Goal: Task Accomplishment & Management: Manage account settings

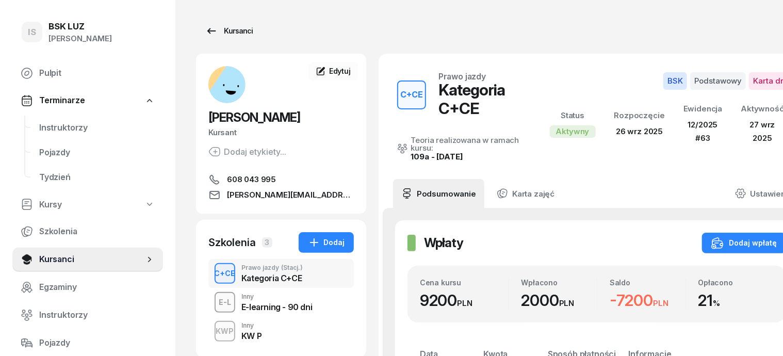
click at [216, 36] on div "Kursanci" at bounding box center [228, 31] width 47 height 12
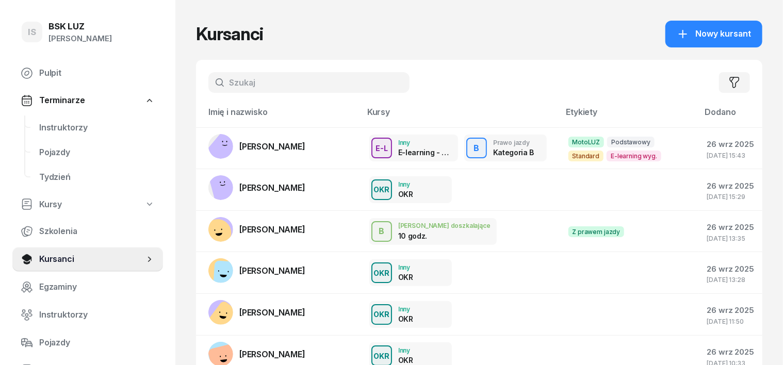
drag, startPoint x: 221, startPoint y: 82, endPoint x: 228, endPoint y: 103, distance: 21.9
click at [221, 85] on input "text" at bounding box center [308, 82] width 201 height 21
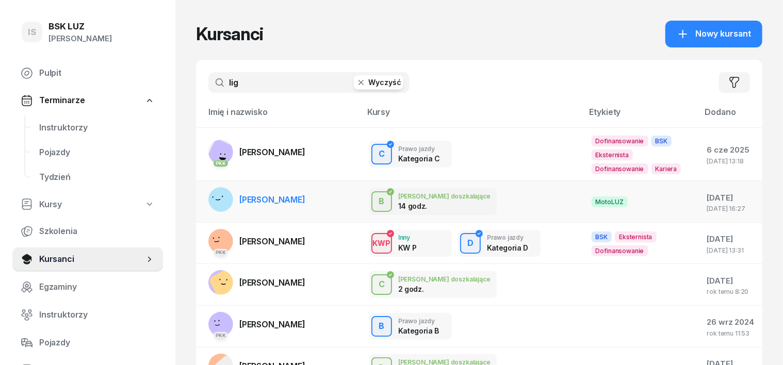
type input "lig"
click at [207, 195] on rect at bounding box center [220, 199] width 27 height 27
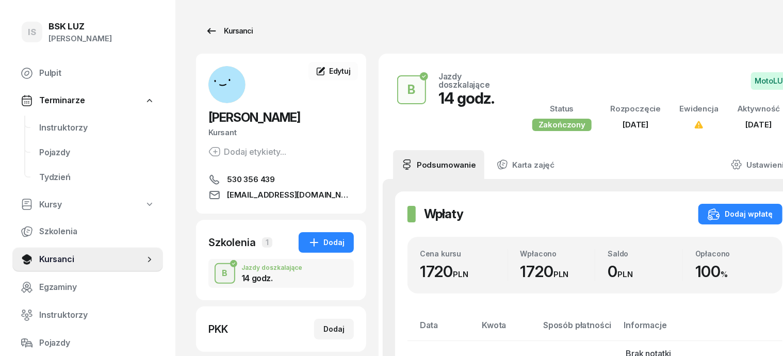
click at [226, 32] on div "Kursanci" at bounding box center [228, 31] width 47 height 12
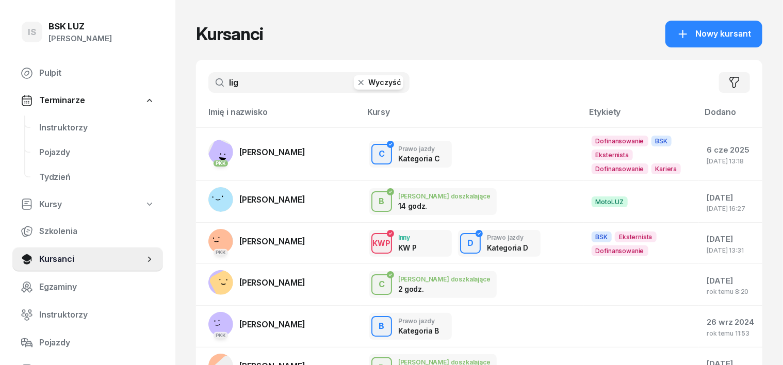
click at [356, 83] on icon "button" at bounding box center [361, 82] width 10 height 10
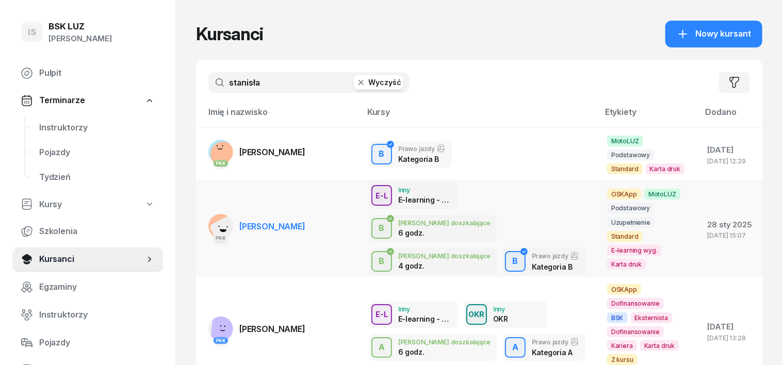
type input "stanisła"
click at [209, 215] on rect at bounding box center [226, 232] width 34 height 34
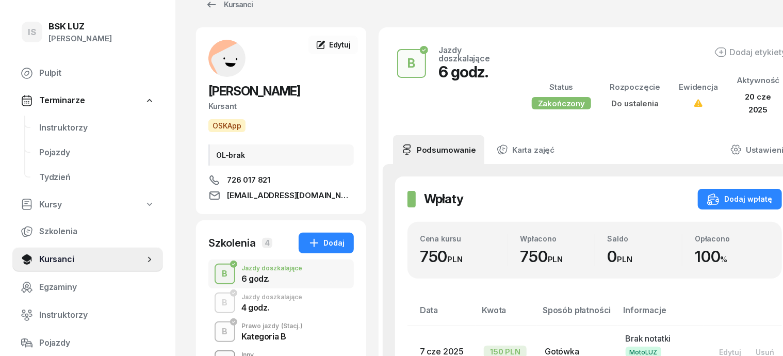
scroll to position [64, 0]
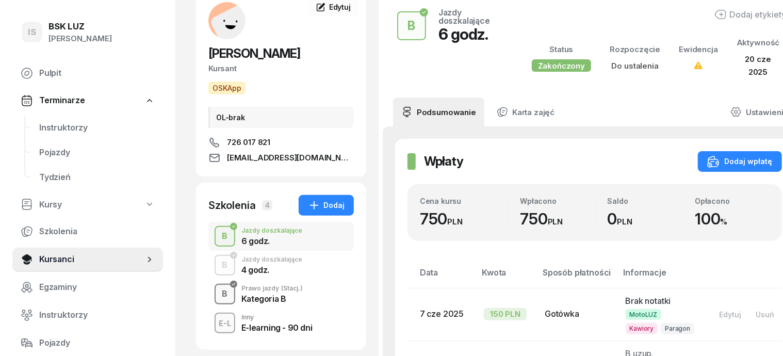
click at [218, 293] on div "B" at bounding box center [225, 294] width 14 height 18
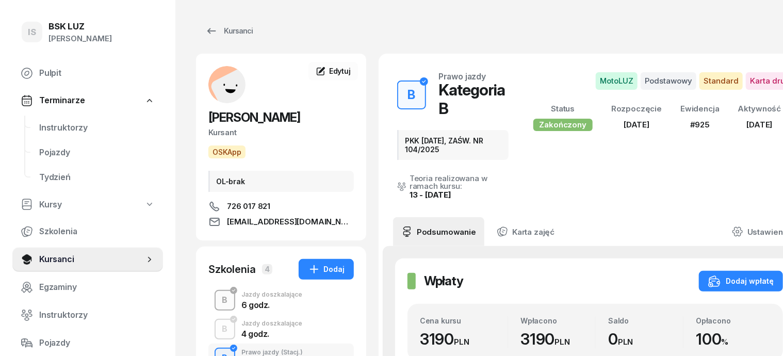
click at [218, 299] on div "B" at bounding box center [225, 300] width 14 height 18
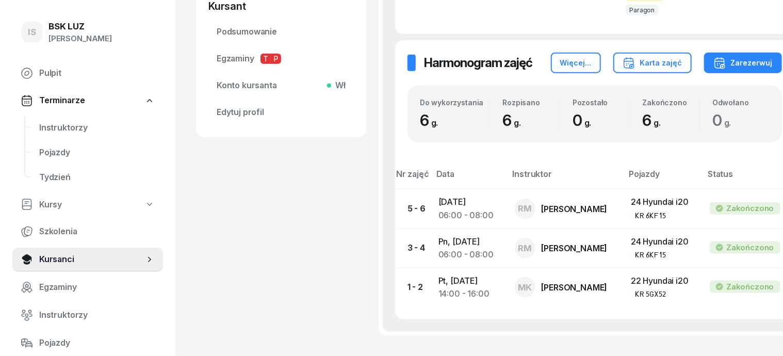
scroll to position [193, 0]
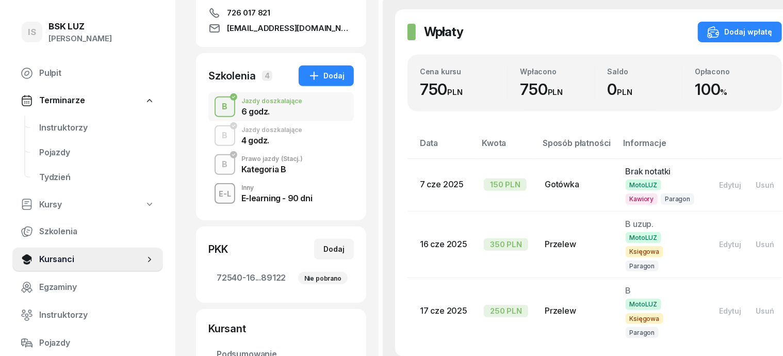
click at [218, 163] on div "B" at bounding box center [225, 165] width 14 height 18
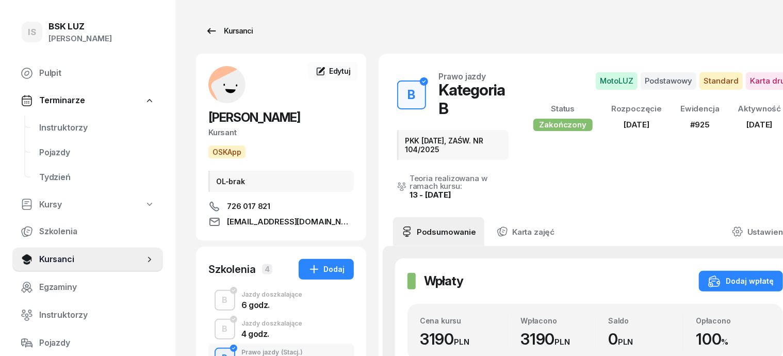
click at [217, 30] on div "Kursanci" at bounding box center [228, 31] width 47 height 12
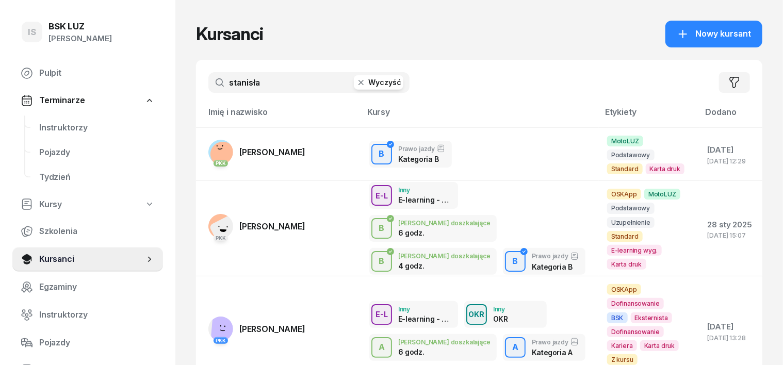
click at [358, 85] on icon "button" at bounding box center [360, 82] width 5 height 5
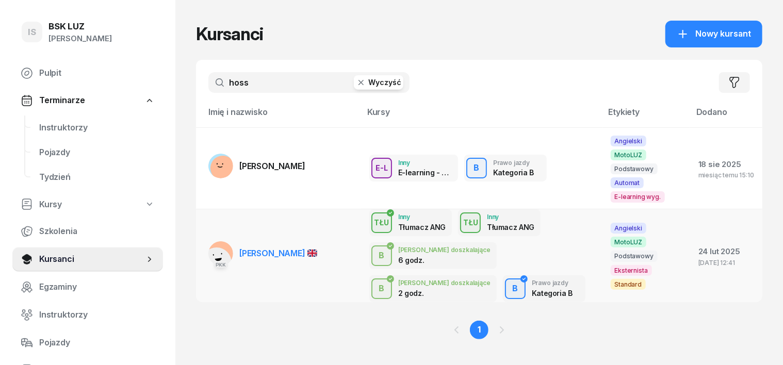
type input "hoss"
click at [198, 243] on rect at bounding box center [217, 262] width 39 height 39
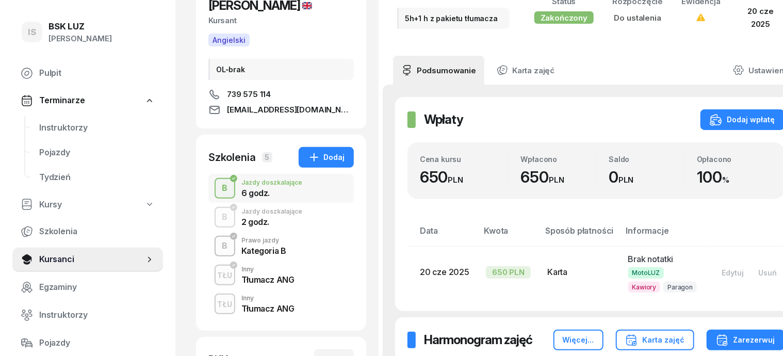
scroll to position [129, 0]
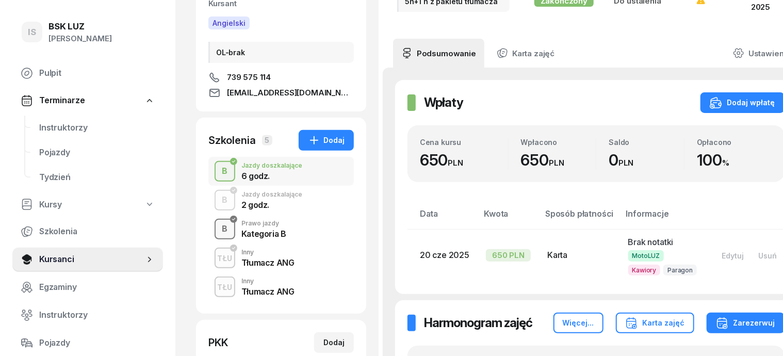
click at [218, 229] on div "B" at bounding box center [225, 229] width 14 height 18
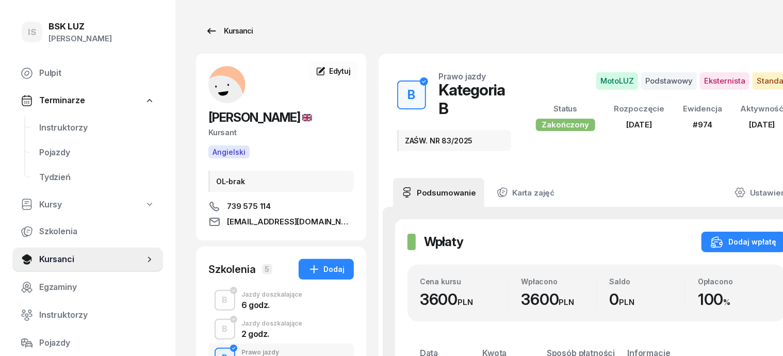
click at [218, 32] on div "Kursanci" at bounding box center [228, 31] width 47 height 12
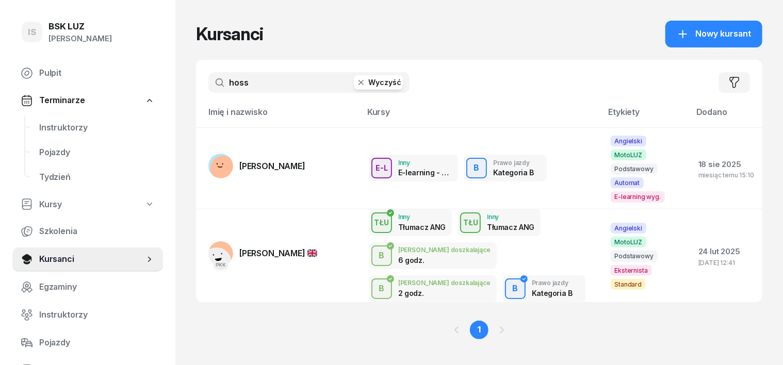
click at [356, 79] on icon "button" at bounding box center [361, 82] width 10 height 10
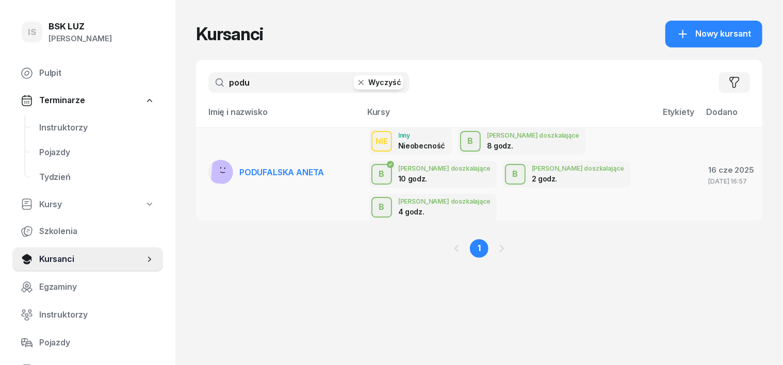
type input "podu"
click at [211, 154] on rect at bounding box center [227, 169] width 32 height 32
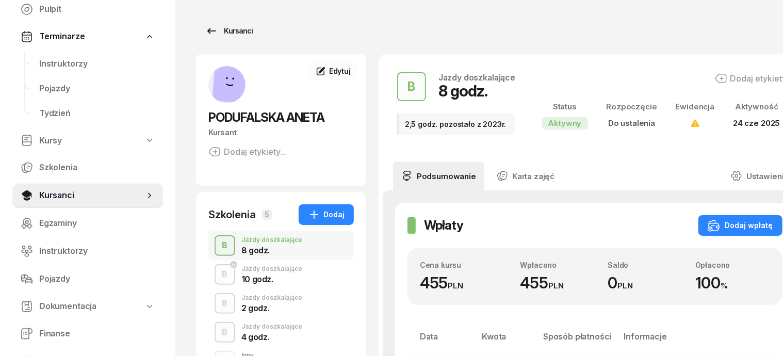
click at [216, 31] on div "Kursanci" at bounding box center [228, 31] width 47 height 12
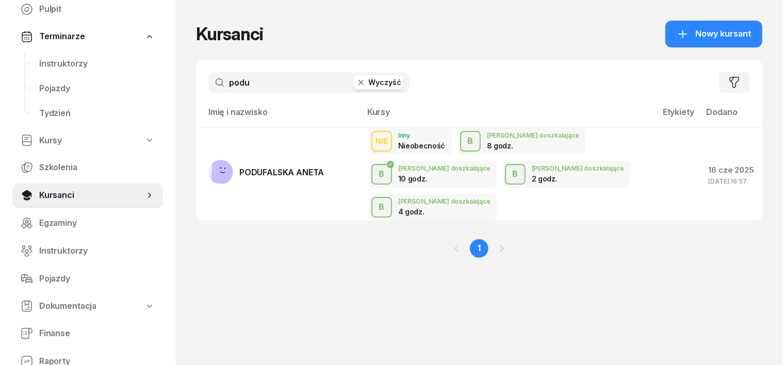
drag, startPoint x: 344, startPoint y: 81, endPoint x: 331, endPoint y: 80, distance: 12.9
click at [356, 83] on icon "button" at bounding box center [361, 82] width 10 height 10
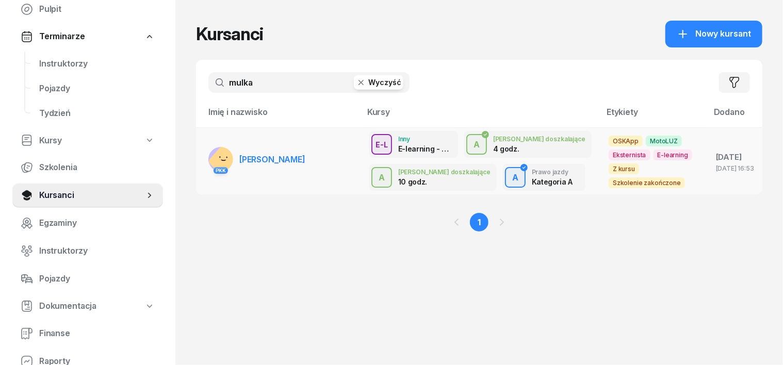
type input "mulka"
click at [207, 152] on rect at bounding box center [224, 160] width 35 height 35
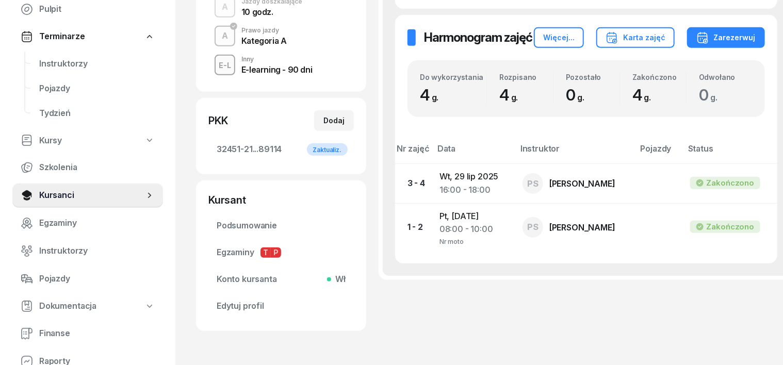
scroll to position [165, 0]
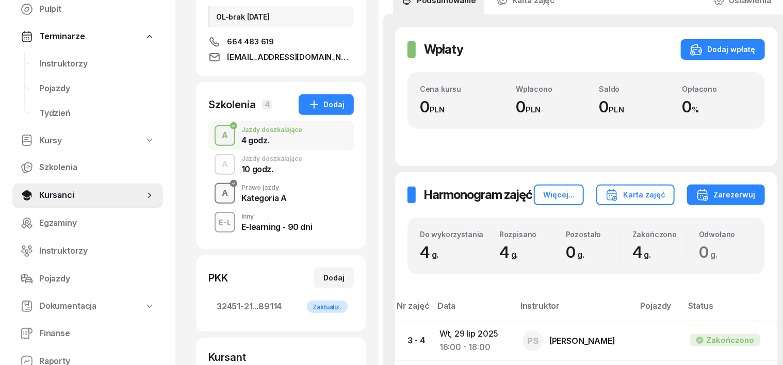
click at [218, 195] on div "A" at bounding box center [225, 194] width 14 height 18
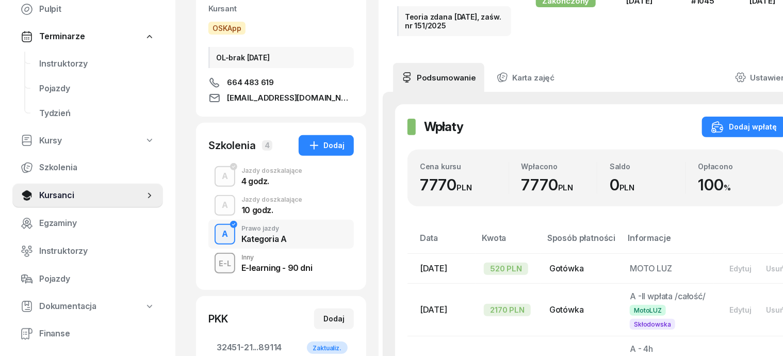
scroll to position [129, 0]
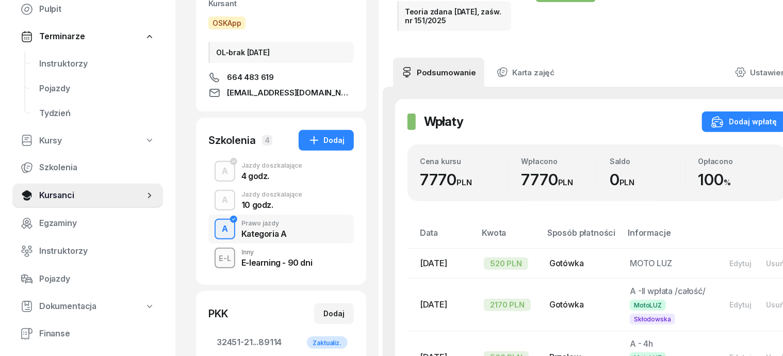
drag, startPoint x: 198, startPoint y: 229, endPoint x: 203, endPoint y: 227, distance: 6.0
click at [218, 227] on div "A" at bounding box center [225, 229] width 14 height 18
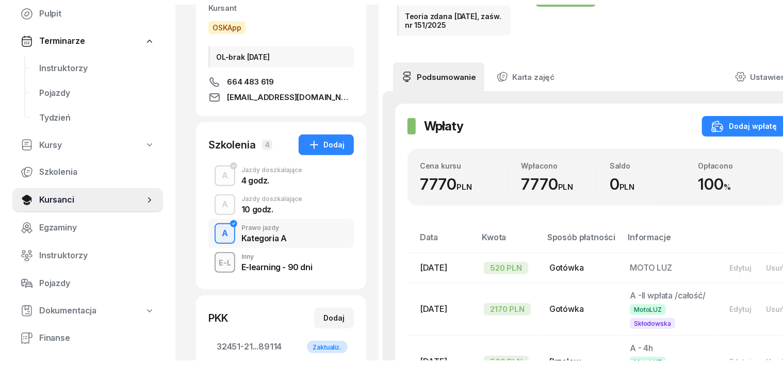
scroll to position [0, 0]
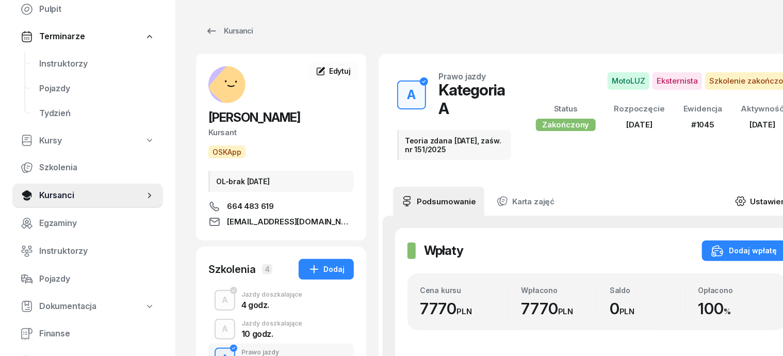
click at [735, 195] on icon at bounding box center [740, 200] width 11 height 11
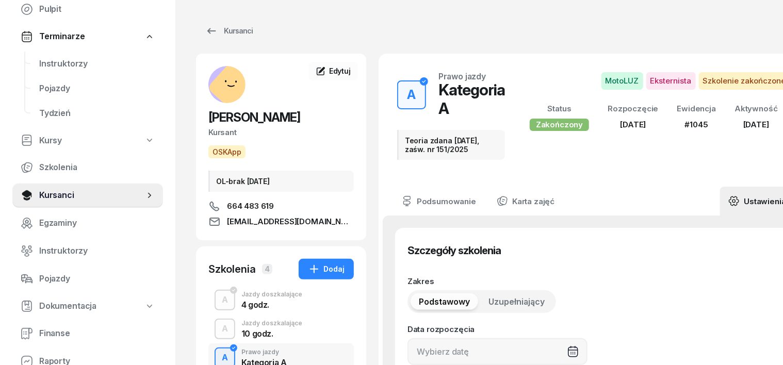
type input "[DATE]"
type input "Teoria zdana [DATE], zaśw. nr 151/2025"
type input "44"
type input "32451"
type input "21030"
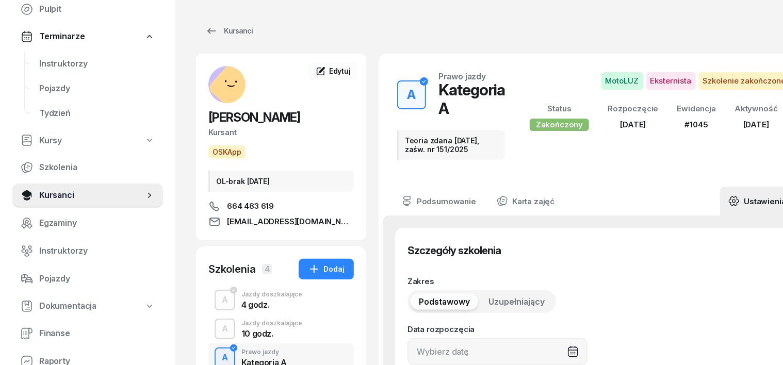
type input "51303"
type input "89114"
type input "1045"
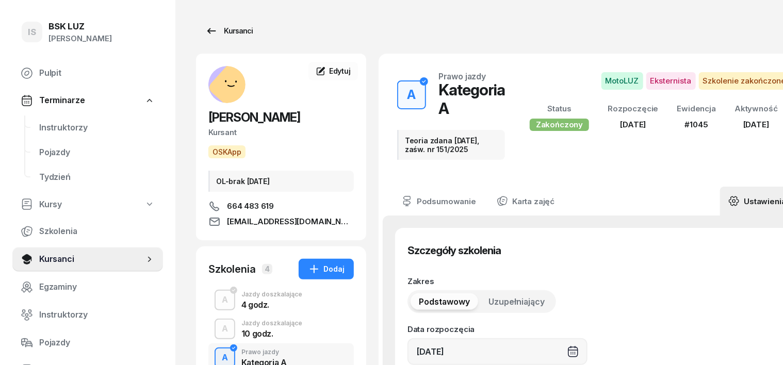
click at [221, 31] on div "Kursanci" at bounding box center [228, 31] width 47 height 12
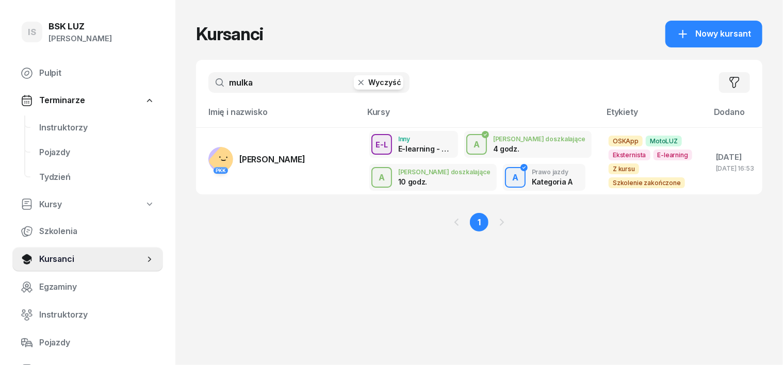
click at [356, 83] on icon "button" at bounding box center [361, 82] width 10 height 10
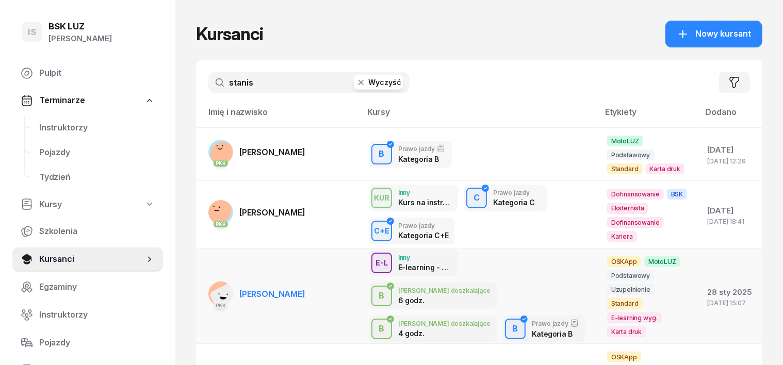
type input "stanis"
click at [209, 282] on rect at bounding box center [226, 299] width 34 height 34
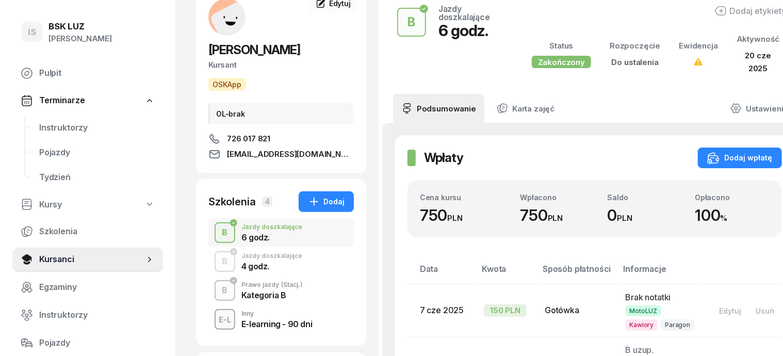
scroll to position [129, 0]
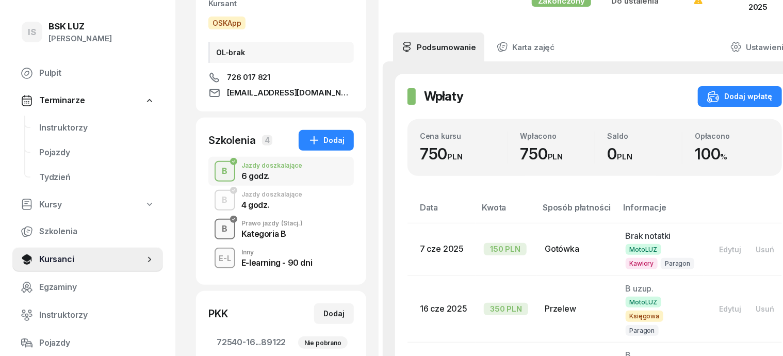
click at [218, 227] on div "B" at bounding box center [225, 229] width 14 height 18
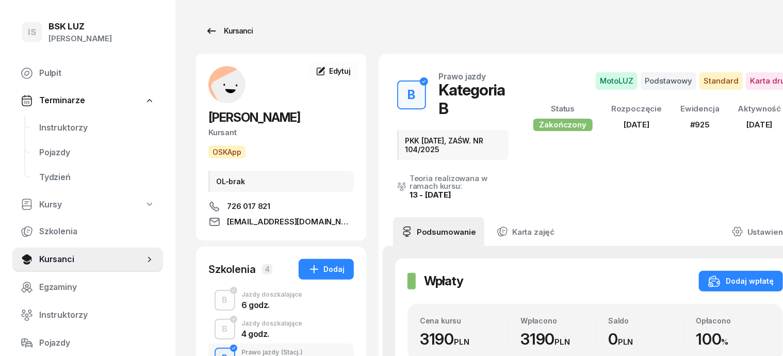
click at [221, 29] on div "Kursanci" at bounding box center [228, 31] width 47 height 12
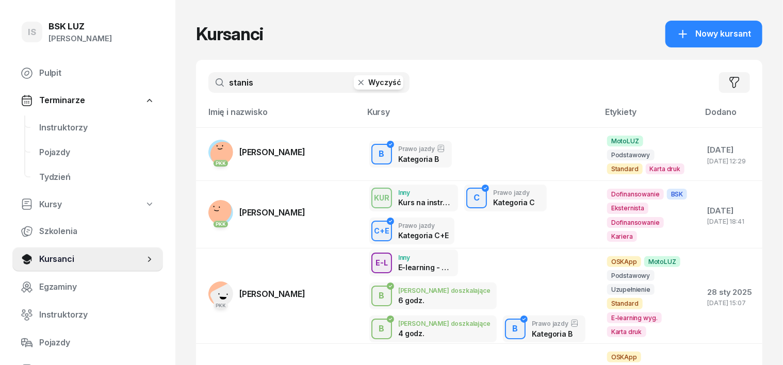
drag, startPoint x: 242, startPoint y: 85, endPoint x: 248, endPoint y: 83, distance: 5.6
click at [249, 80] on input "stanis" at bounding box center [308, 82] width 201 height 21
type input "s"
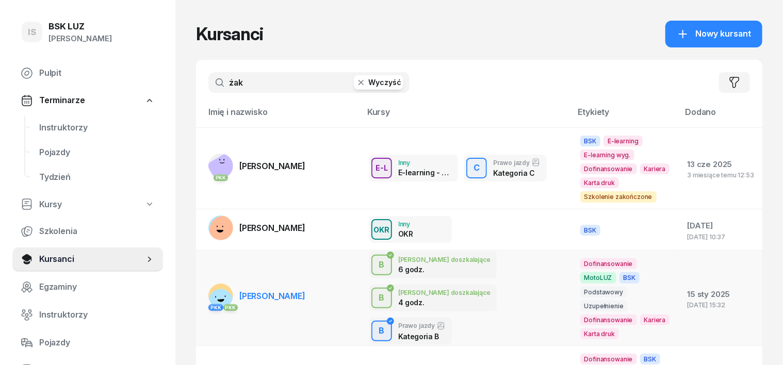
type input "żak"
click at [203, 285] on rect at bounding box center [220, 302] width 35 height 35
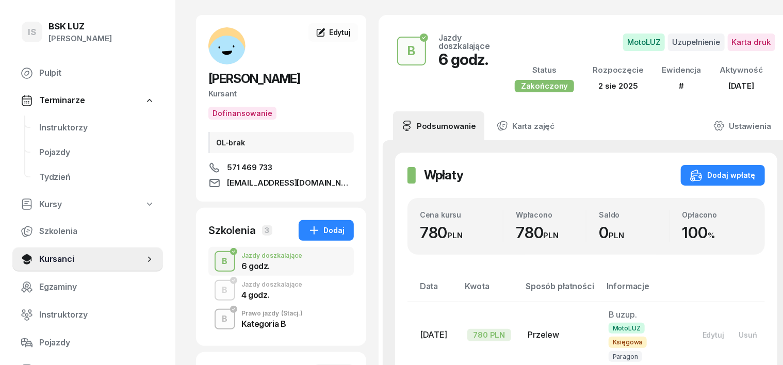
scroll to position [64, 0]
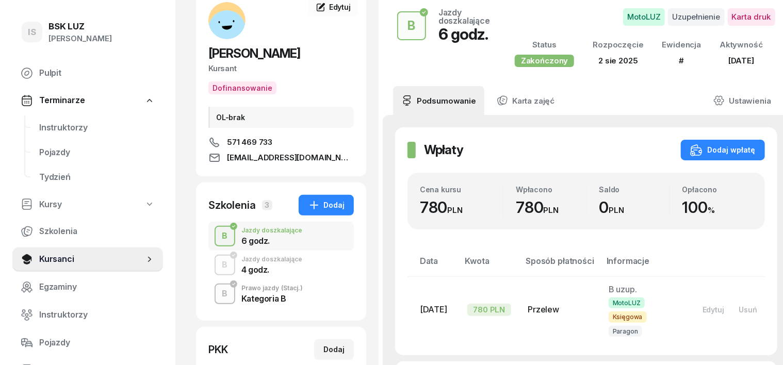
click at [218, 240] on div "B" at bounding box center [225, 236] width 14 height 18
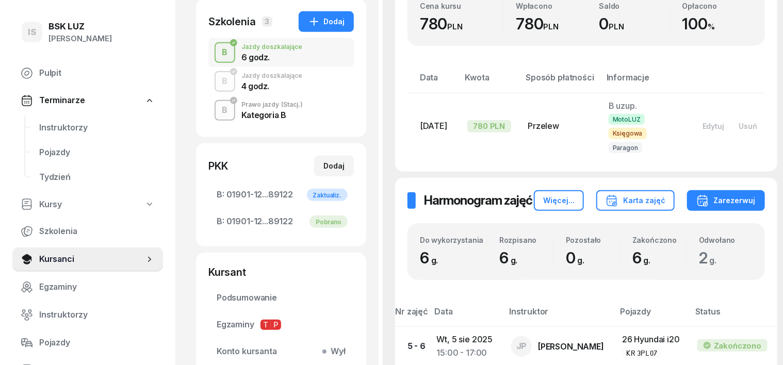
scroll to position [258, 0]
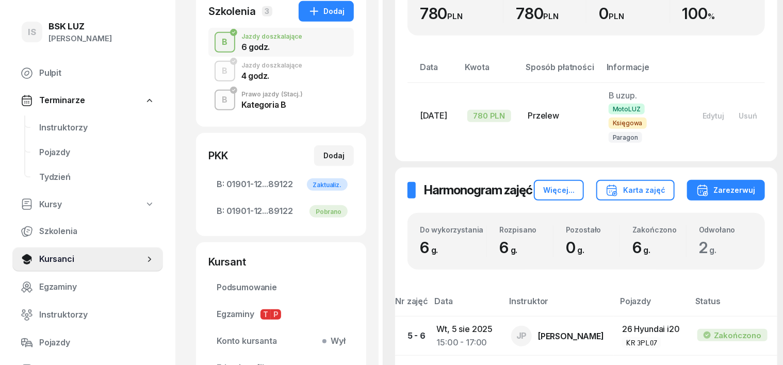
click at [218, 39] on div "B" at bounding box center [225, 43] width 14 height 18
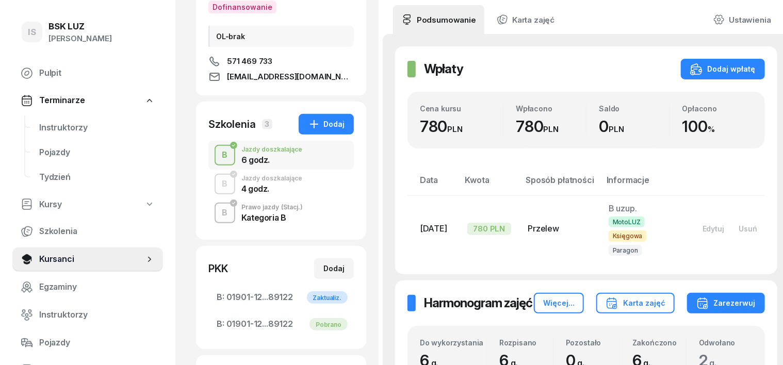
scroll to position [129, 0]
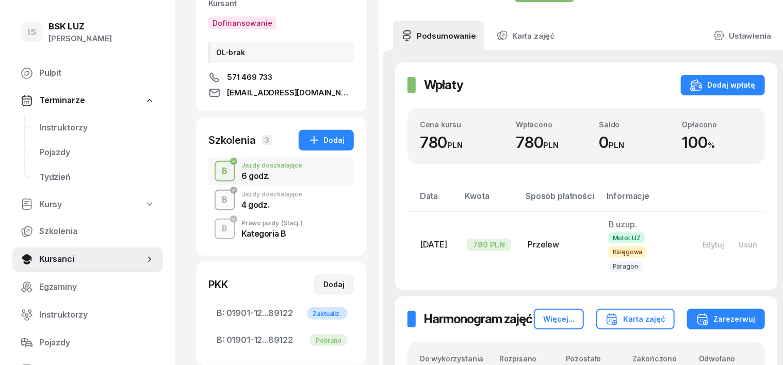
click at [218, 200] on div "B" at bounding box center [225, 200] width 14 height 18
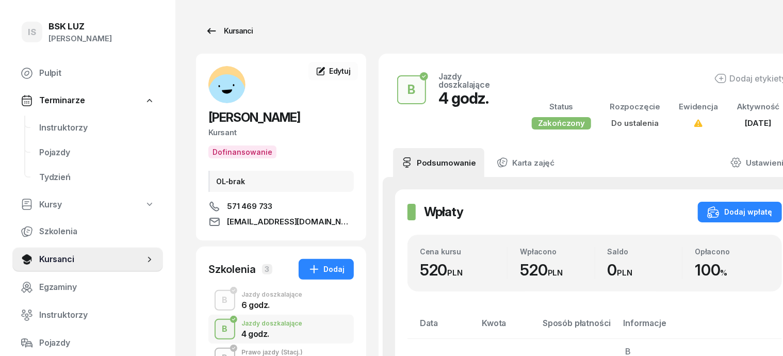
click at [212, 31] on div "Kursanci" at bounding box center [228, 31] width 47 height 12
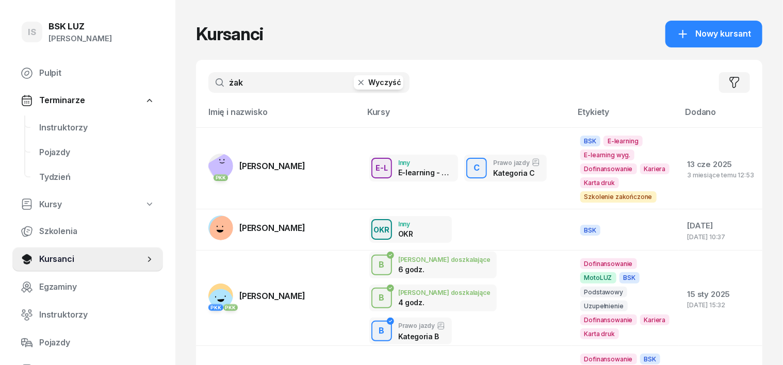
click at [356, 79] on icon "button" at bounding box center [361, 82] width 10 height 10
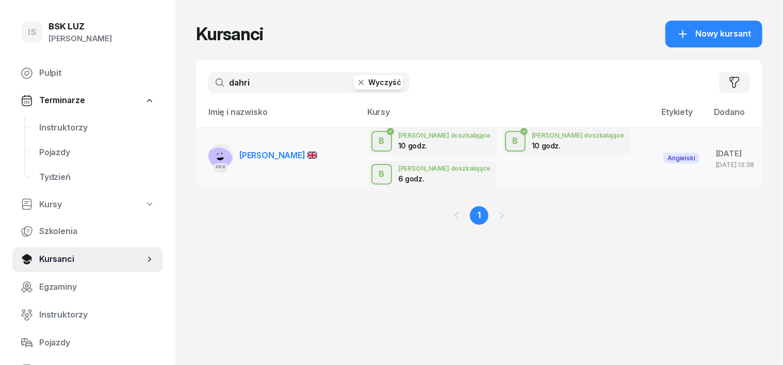
type input "dahri"
click at [217, 157] on icon at bounding box center [220, 158] width 7 height 3
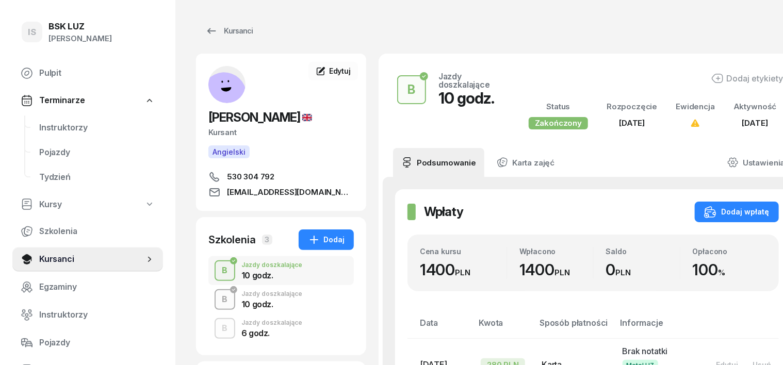
click at [218, 297] on div "B" at bounding box center [225, 300] width 14 height 18
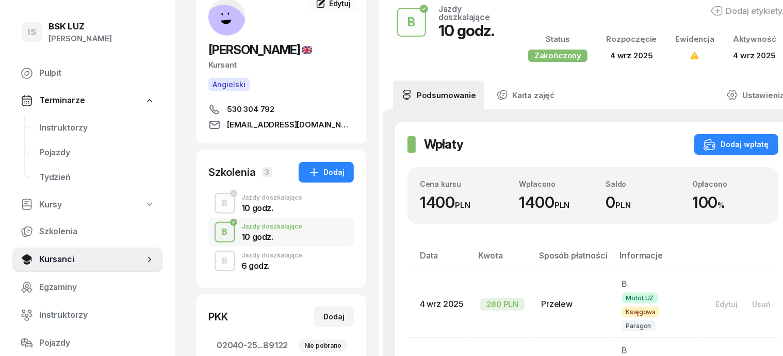
scroll to position [64, 0]
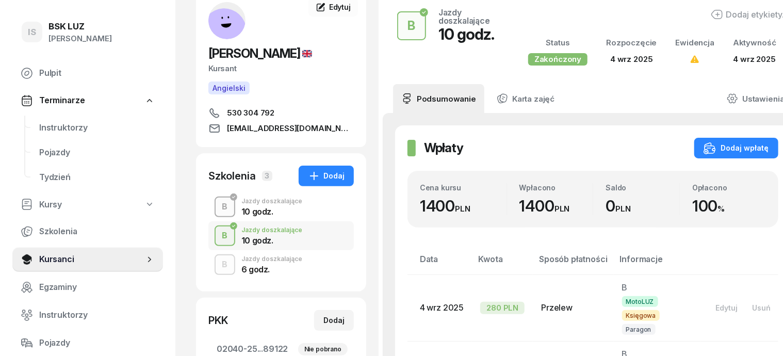
click at [218, 203] on div "B" at bounding box center [225, 207] width 14 height 18
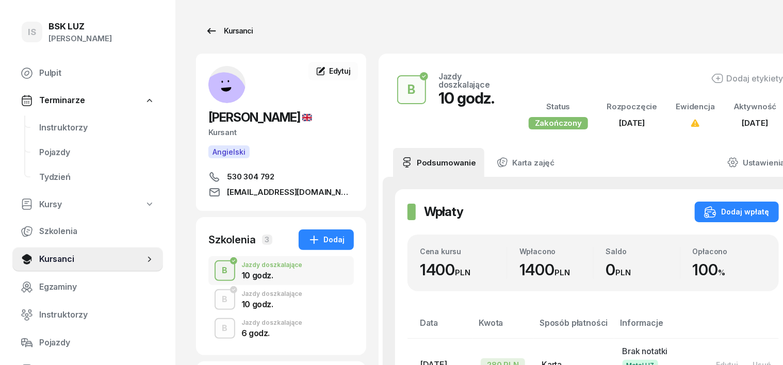
click at [216, 29] on div "Kursanci" at bounding box center [228, 31] width 47 height 12
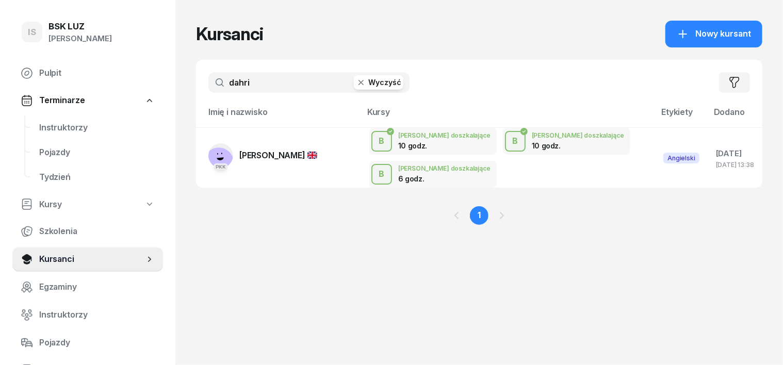
click at [356, 85] on icon "button" at bounding box center [361, 82] width 10 height 10
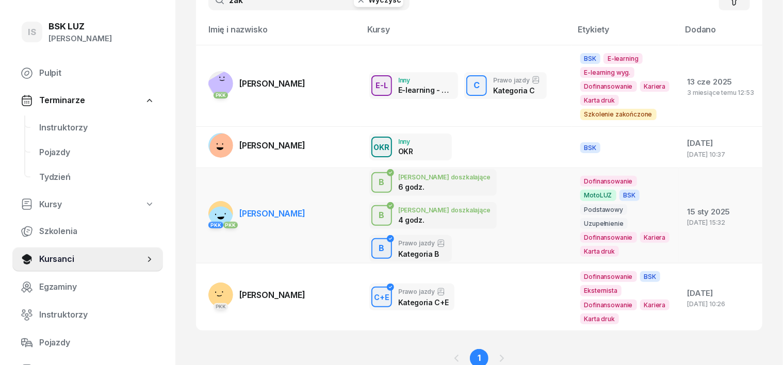
scroll to position [83, 0]
type input "żak"
drag, startPoint x: 197, startPoint y: 195, endPoint x: 205, endPoint y: 194, distance: 7.8
click at [203, 202] on rect at bounding box center [220, 219] width 35 height 35
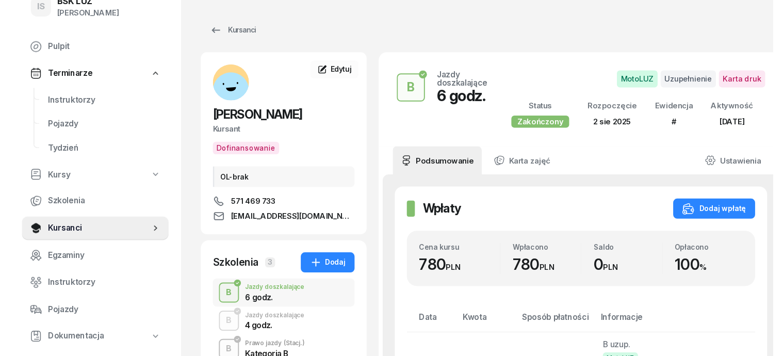
scroll to position [64, 0]
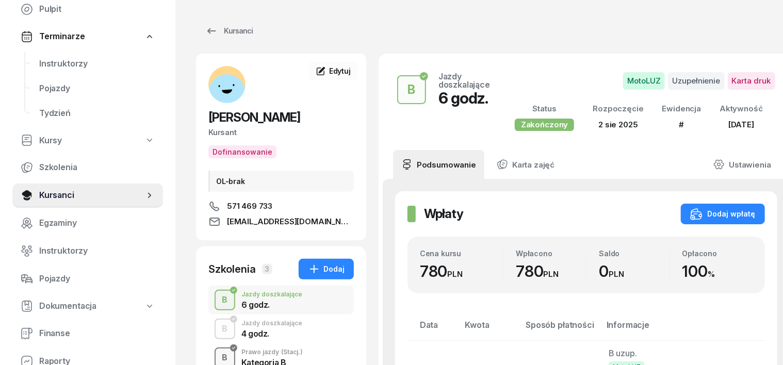
click at [218, 354] on div "B" at bounding box center [225, 358] width 14 height 18
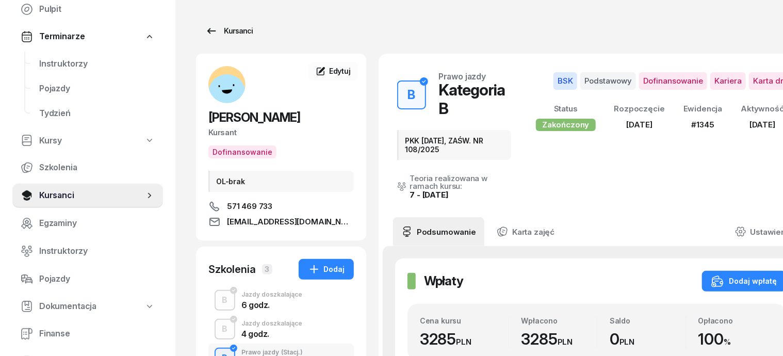
click at [213, 30] on div "Kursanci" at bounding box center [228, 31] width 47 height 12
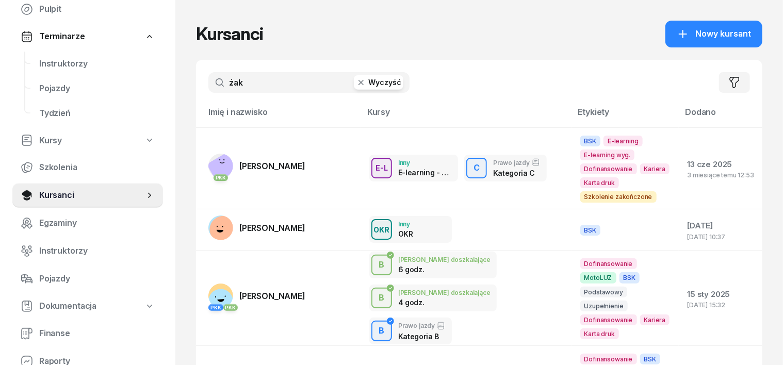
click at [356, 84] on icon "button" at bounding box center [361, 82] width 10 height 10
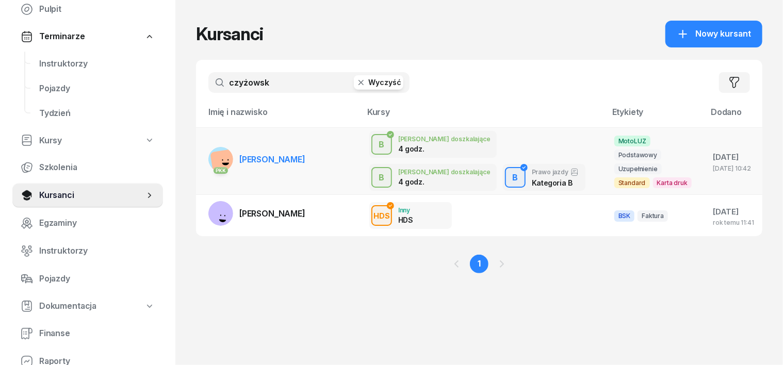
type input "czyżowsk"
click at [210, 156] on rect at bounding box center [224, 163] width 28 height 28
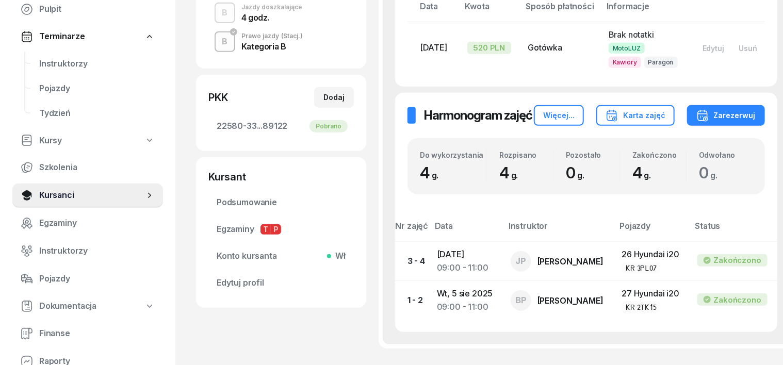
scroll to position [322, 0]
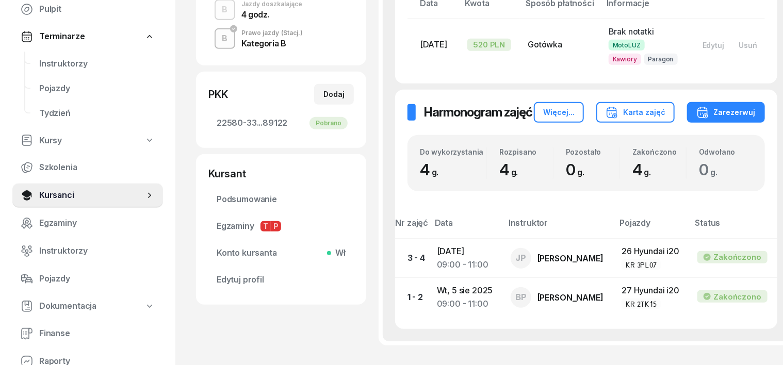
drag, startPoint x: 196, startPoint y: 37, endPoint x: 202, endPoint y: 42, distance: 7.7
click at [215, 41] on button "B" at bounding box center [225, 38] width 21 height 21
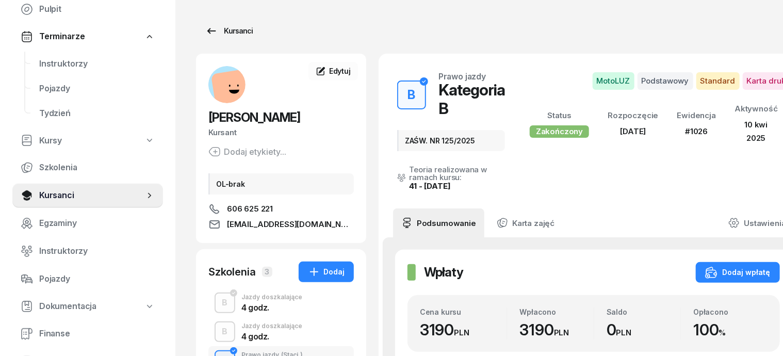
click at [216, 33] on div "Kursanci" at bounding box center [228, 31] width 47 height 12
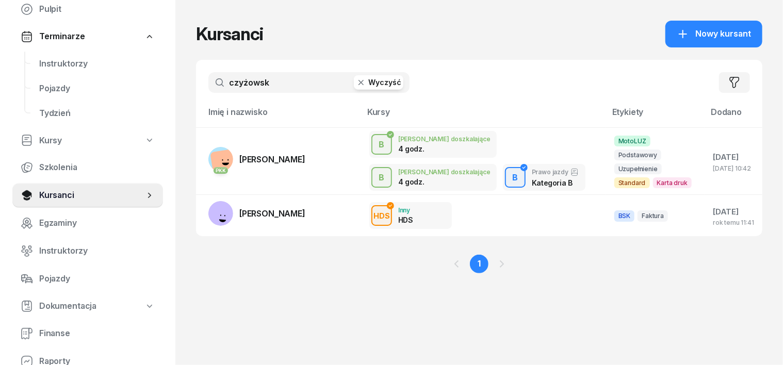
click at [356, 80] on icon "button" at bounding box center [361, 82] width 10 height 10
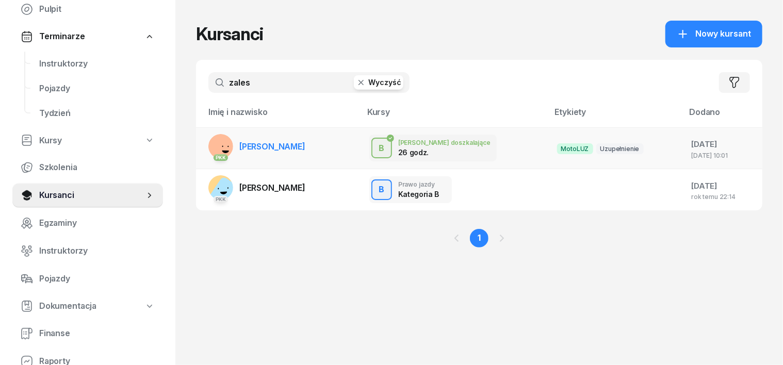
type input "zales"
click at [205, 142] on rect at bounding box center [222, 146] width 35 height 35
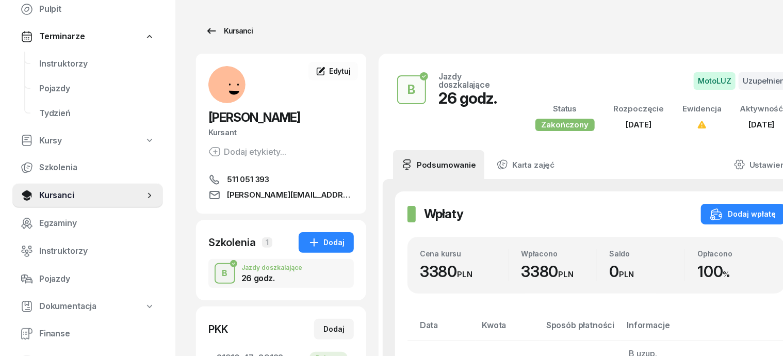
click at [226, 31] on div "Kursanci" at bounding box center [228, 31] width 47 height 12
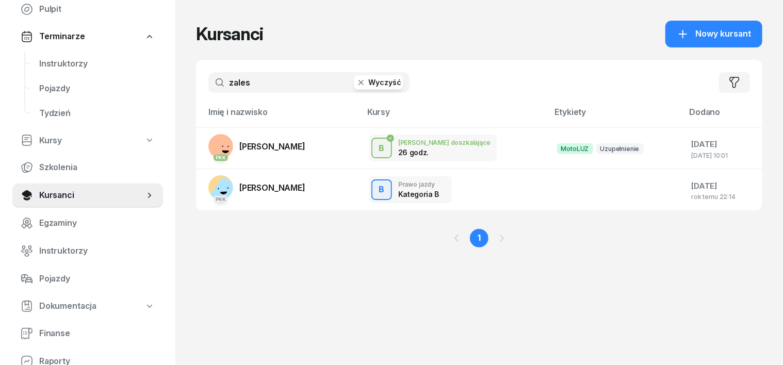
click at [356, 83] on icon "button" at bounding box center [361, 82] width 10 height 10
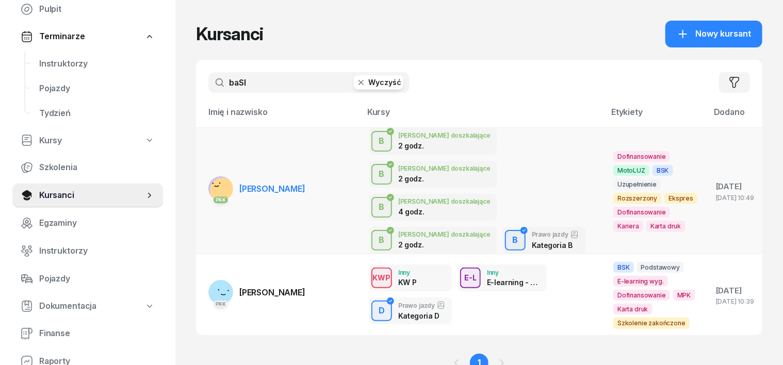
type input "baSI"
click at [207, 175] on rect at bounding box center [221, 189] width 29 height 29
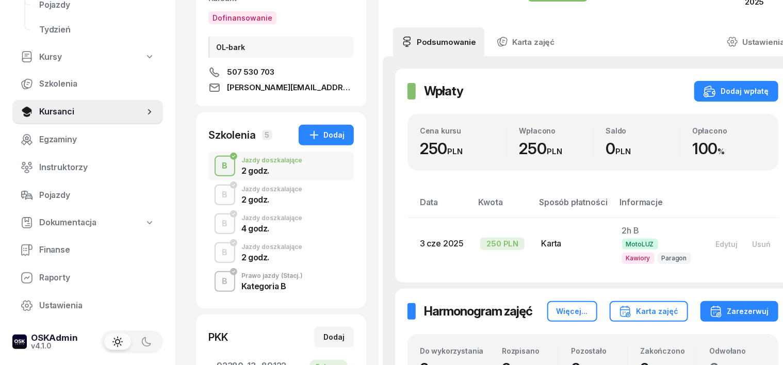
scroll to position [129, 0]
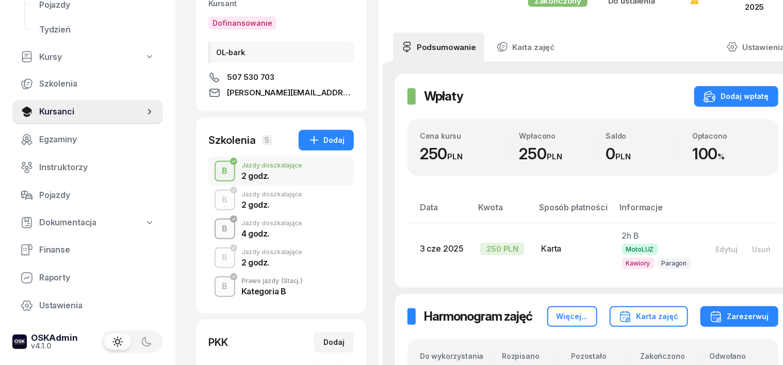
click at [218, 228] on div "B" at bounding box center [225, 229] width 14 height 18
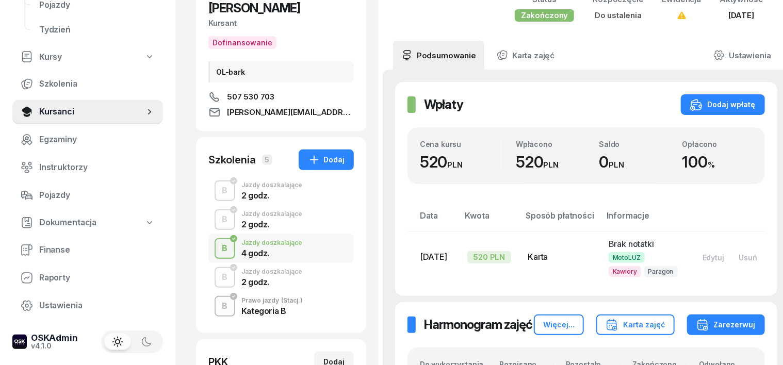
scroll to position [129, 0]
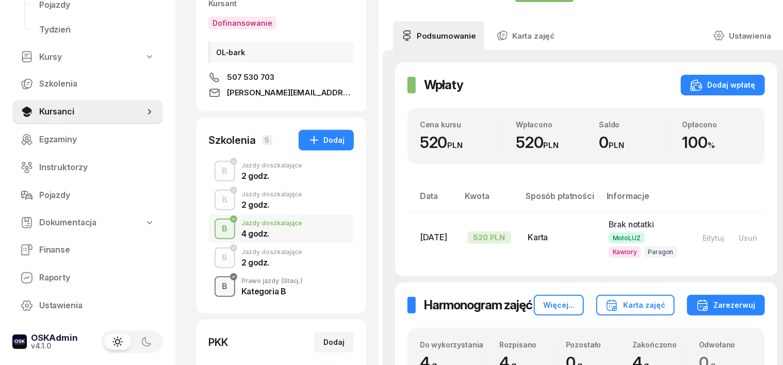
click at [218, 291] on div "B" at bounding box center [225, 287] width 14 height 18
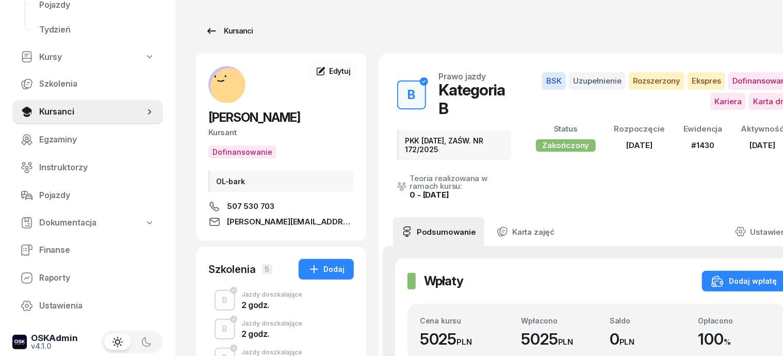
click at [215, 33] on div "Kursanci" at bounding box center [228, 31] width 47 height 12
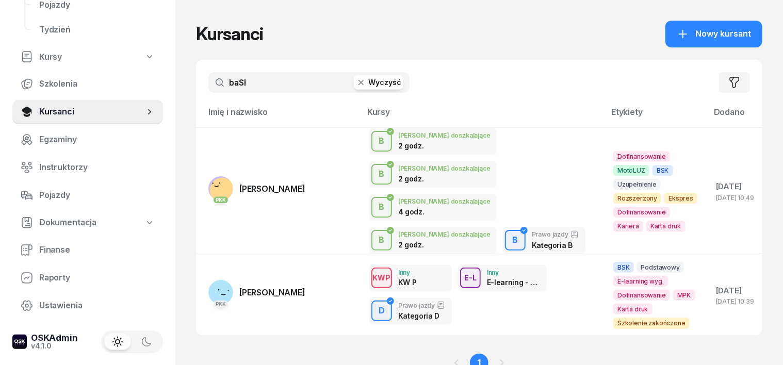
click at [356, 84] on icon "button" at bounding box center [361, 82] width 10 height 10
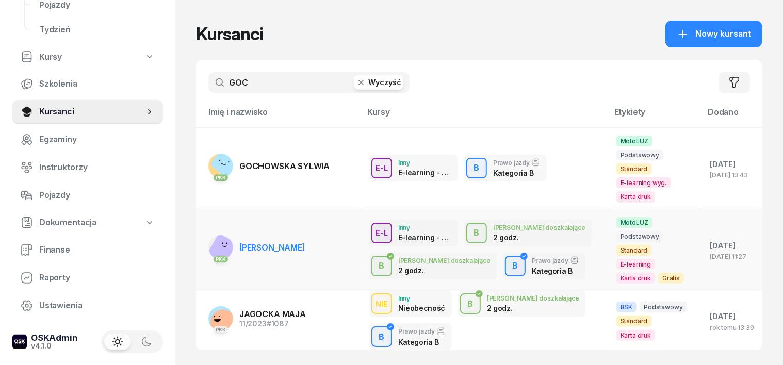
type input "GOC"
click at [207, 234] on rect at bounding box center [224, 251] width 34 height 34
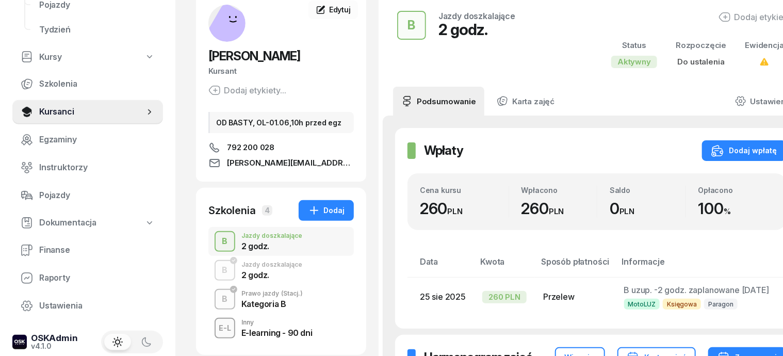
scroll to position [129, 0]
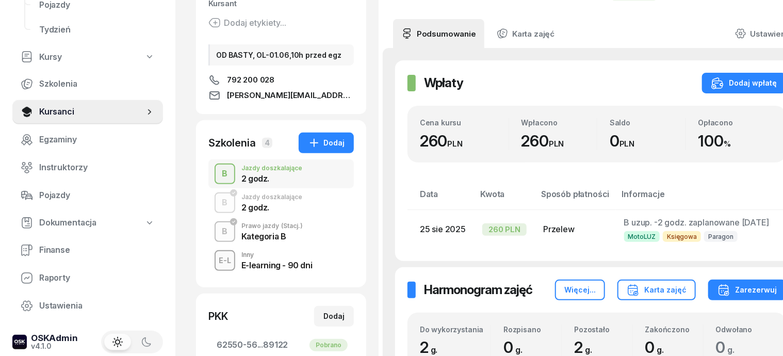
click at [218, 227] on div "B" at bounding box center [225, 232] width 14 height 18
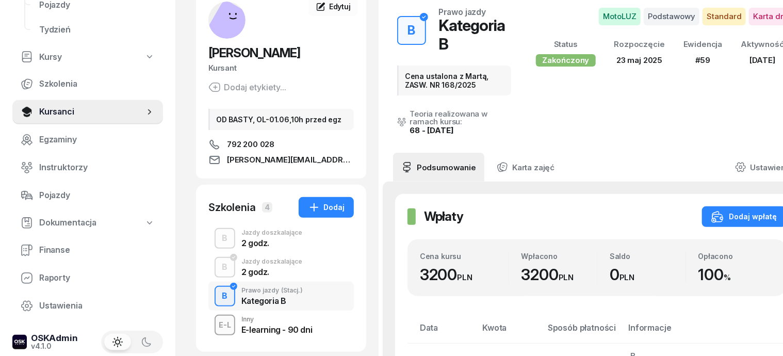
scroll to position [64, 0]
click at [218, 267] on div "B" at bounding box center [225, 268] width 14 height 18
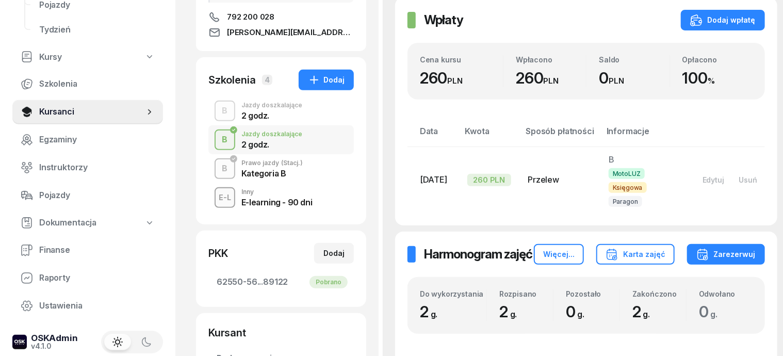
scroll to position [193, 0]
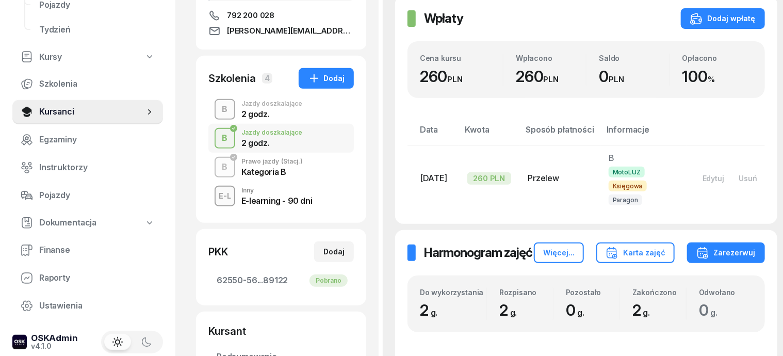
click at [218, 109] on div "B" at bounding box center [225, 110] width 14 height 18
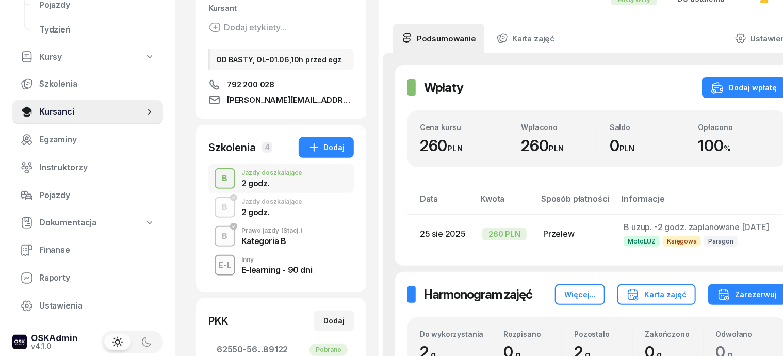
scroll to position [129, 0]
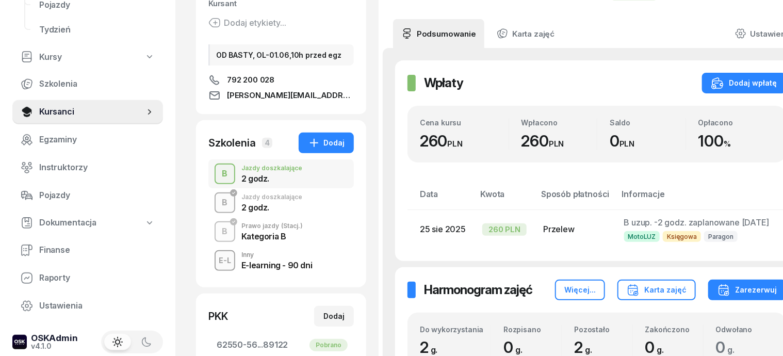
click at [218, 203] on div "B" at bounding box center [225, 203] width 14 height 18
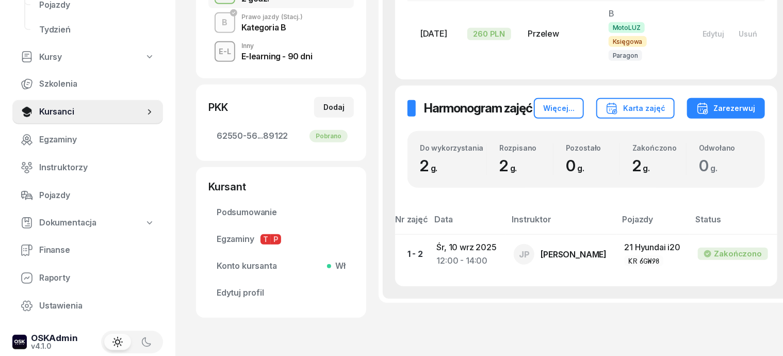
scroll to position [129, 0]
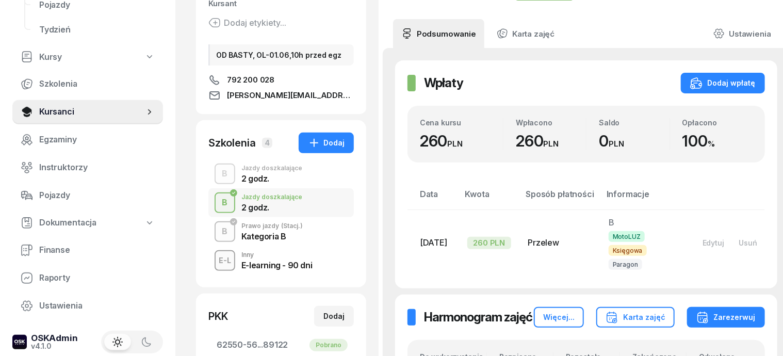
click at [218, 195] on div "B" at bounding box center [225, 203] width 14 height 18
click at [218, 225] on div "B" at bounding box center [225, 232] width 14 height 18
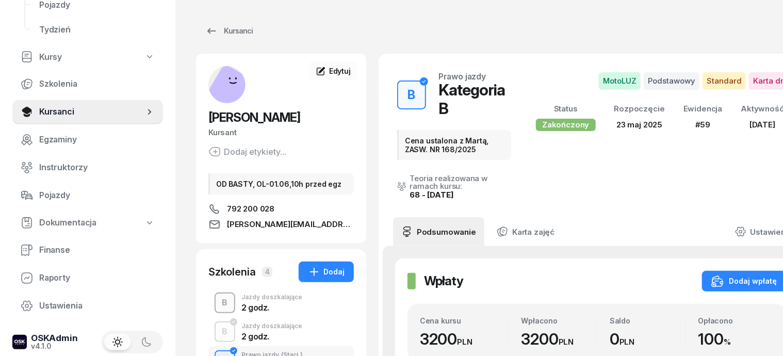
click at [218, 297] on div "B" at bounding box center [225, 303] width 14 height 18
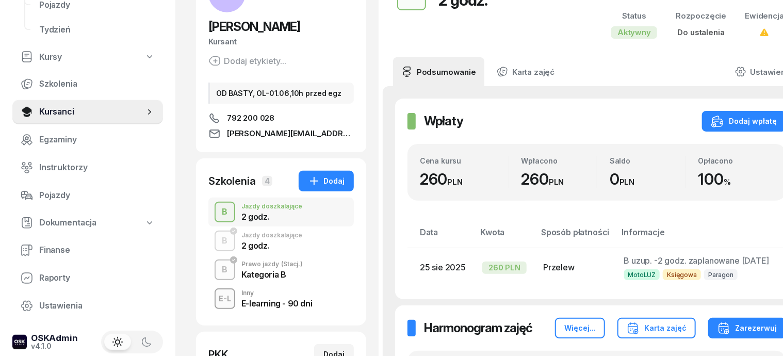
scroll to position [64, 0]
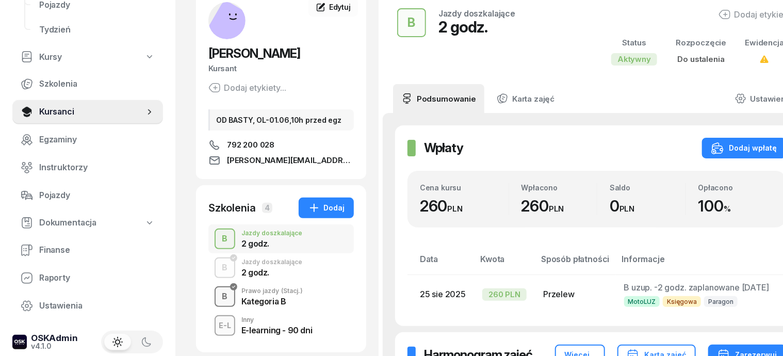
click at [218, 295] on div "B" at bounding box center [225, 297] width 14 height 18
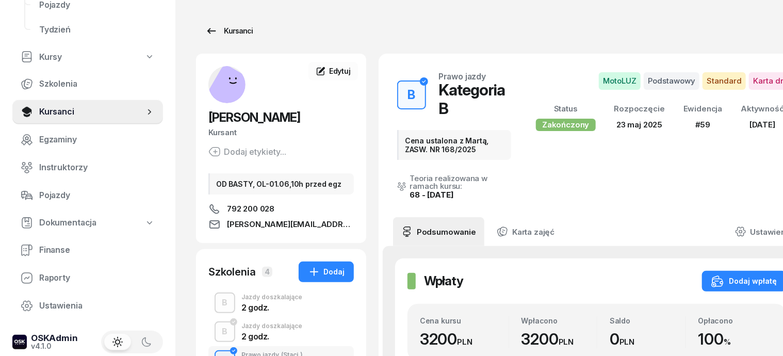
click at [220, 33] on div "Kursanci" at bounding box center [228, 31] width 47 height 12
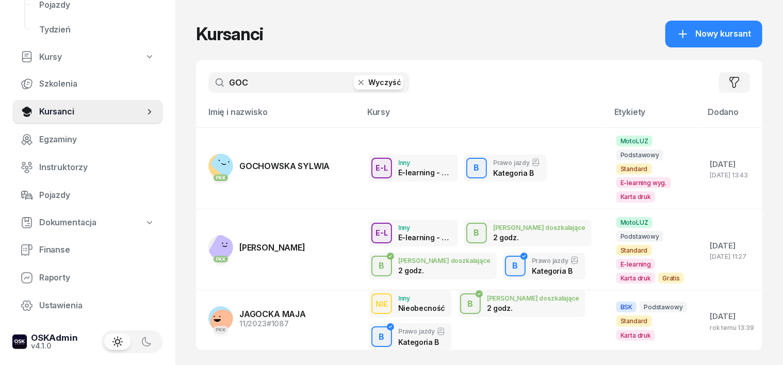
click at [358, 81] on icon "button" at bounding box center [360, 82] width 5 height 5
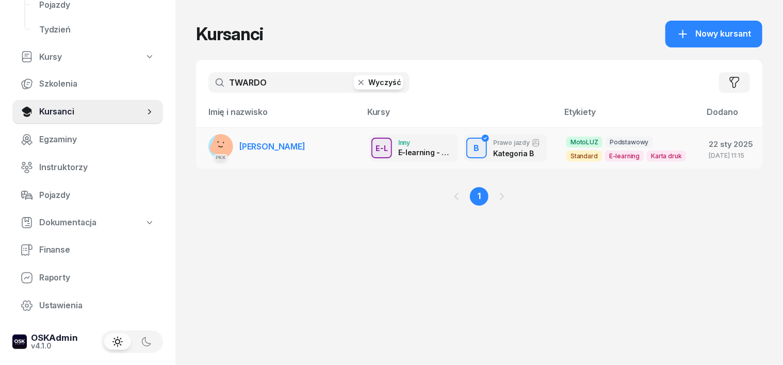
type input "TWARDO"
click at [208, 140] on rect at bounding box center [228, 144] width 40 height 40
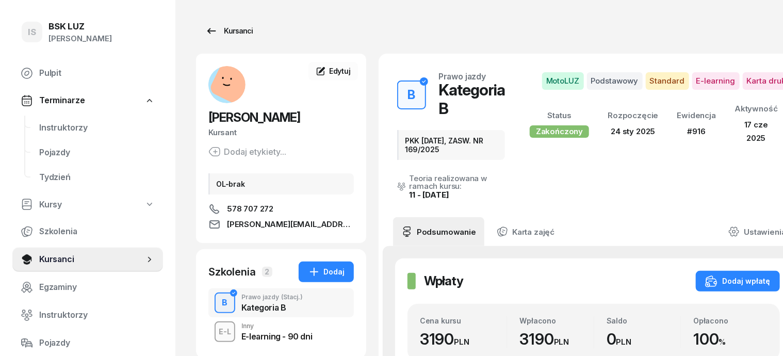
click at [222, 29] on div "Kursanci" at bounding box center [228, 31] width 47 height 12
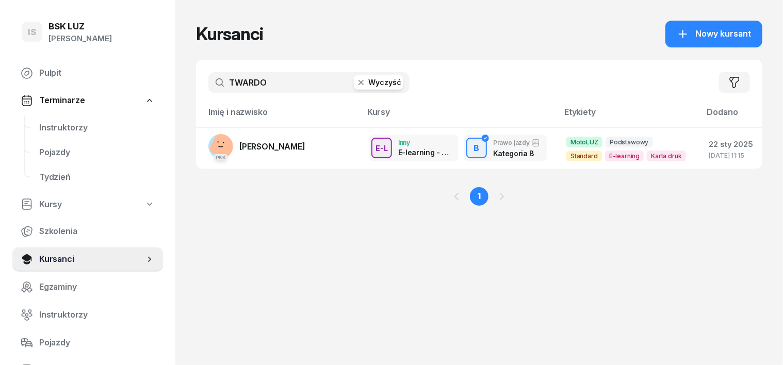
click at [356, 85] on icon "button" at bounding box center [361, 82] width 10 height 10
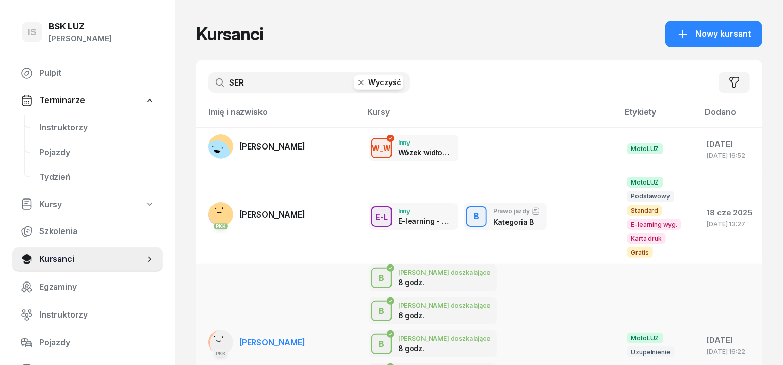
type input "SER"
click at [204, 322] on rect at bounding box center [225, 343] width 42 height 42
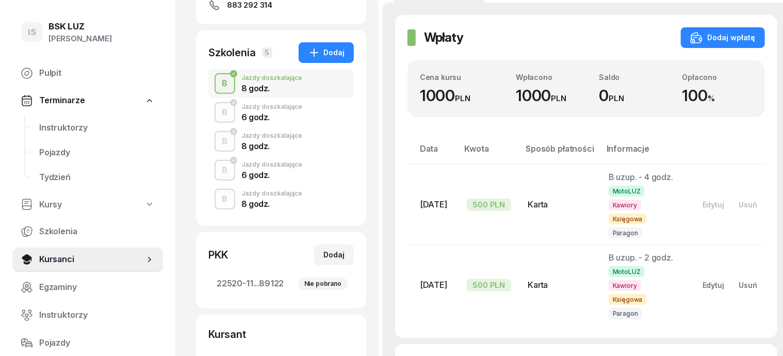
scroll to position [193, 0]
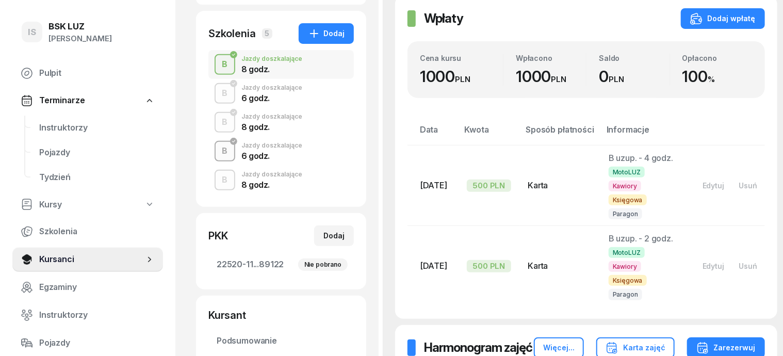
click at [218, 160] on div "B" at bounding box center [225, 151] width 14 height 18
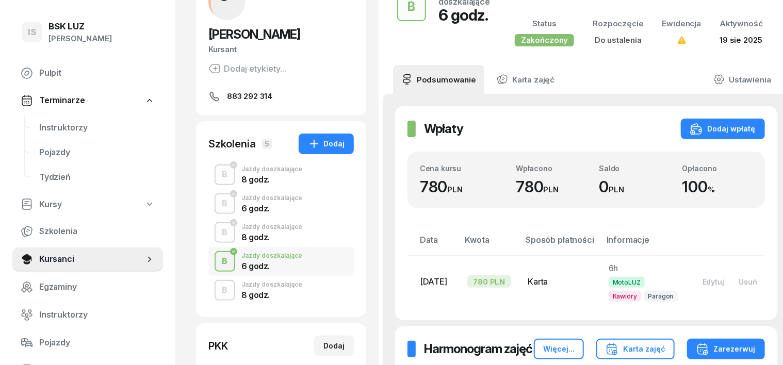
scroll to position [64, 0]
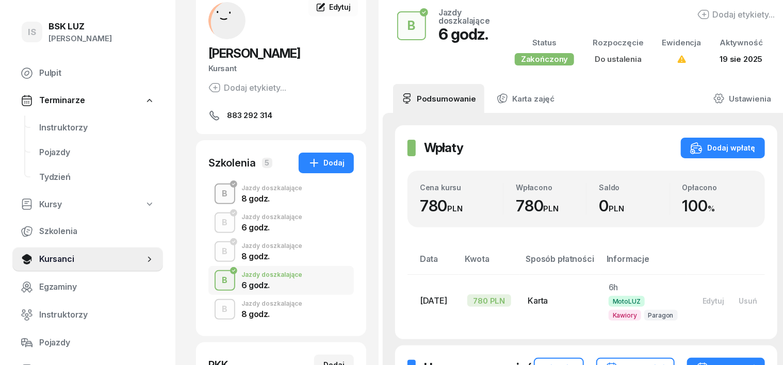
click at [218, 203] on div "B" at bounding box center [225, 194] width 14 height 18
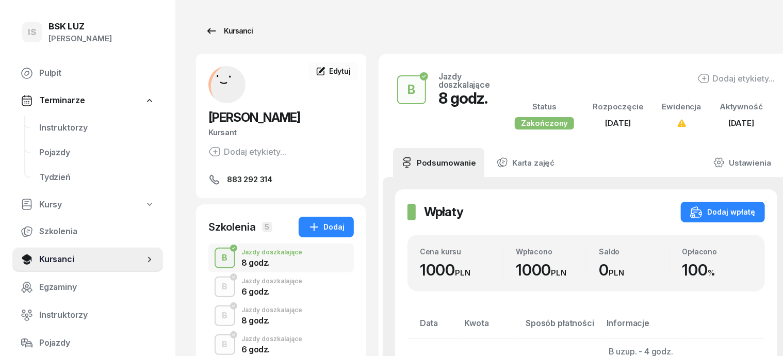
click at [217, 32] on div "Kursanci" at bounding box center [228, 31] width 47 height 12
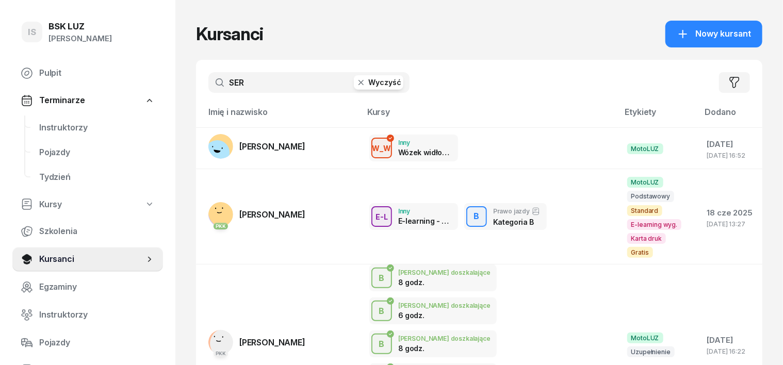
click at [354, 88] on button "Wyczyść" at bounding box center [379, 82] width 50 height 14
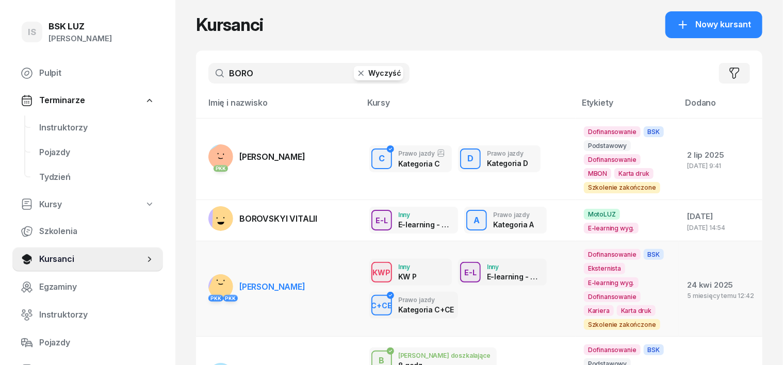
scroll to position [64, 0]
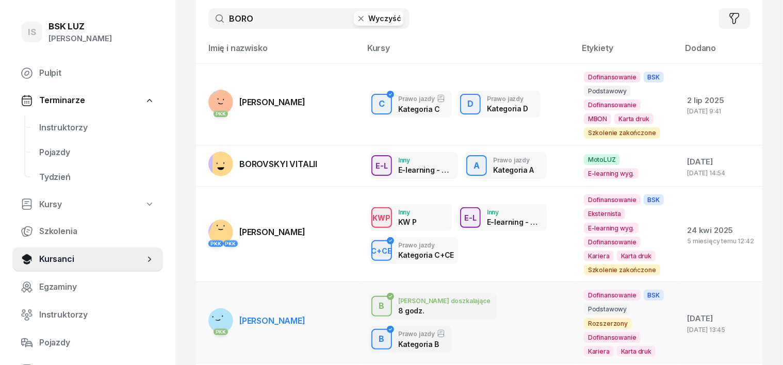
type input "BORO"
click at [203, 301] on g at bounding box center [221, 319] width 37 height 37
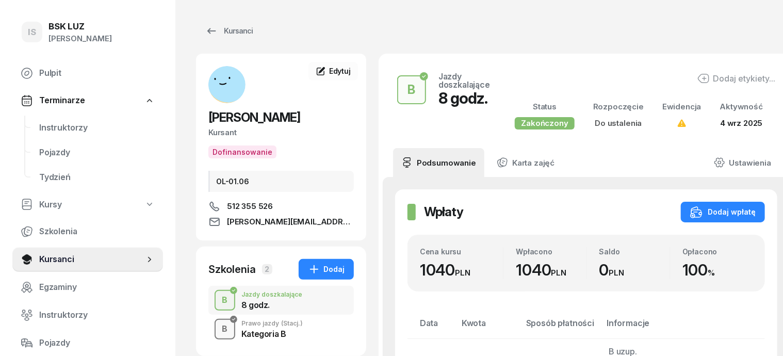
click at [218, 328] on div "B" at bounding box center [225, 329] width 14 height 18
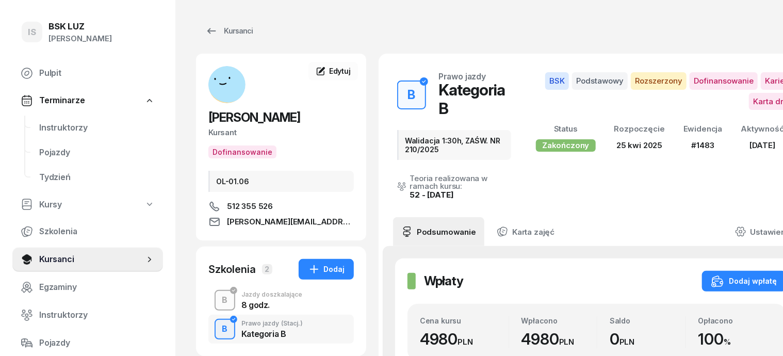
click at [218, 300] on div "B" at bounding box center [225, 300] width 14 height 18
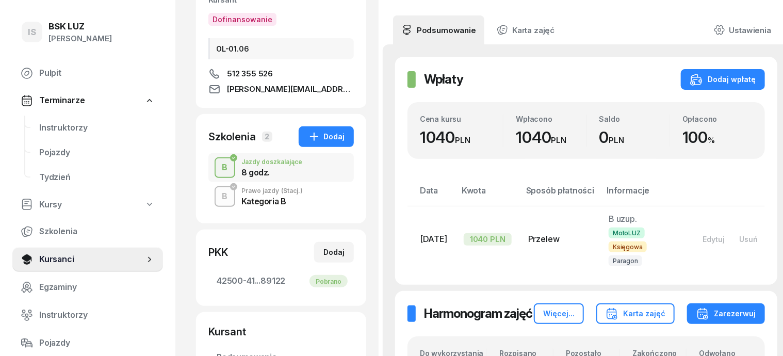
scroll to position [129, 0]
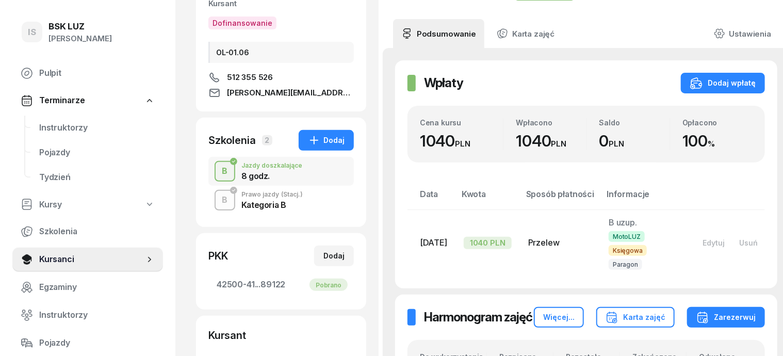
drag, startPoint x: 195, startPoint y: 198, endPoint x: 202, endPoint y: 198, distance: 6.7
click at [216, 198] on div "button" at bounding box center [225, 200] width 19 height 19
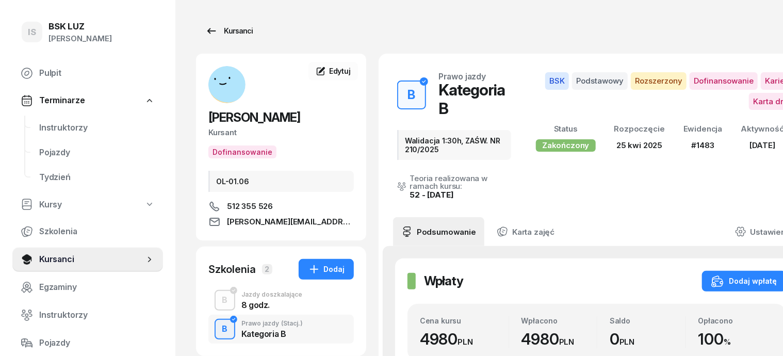
click at [215, 29] on div "Kursanci" at bounding box center [228, 31] width 47 height 12
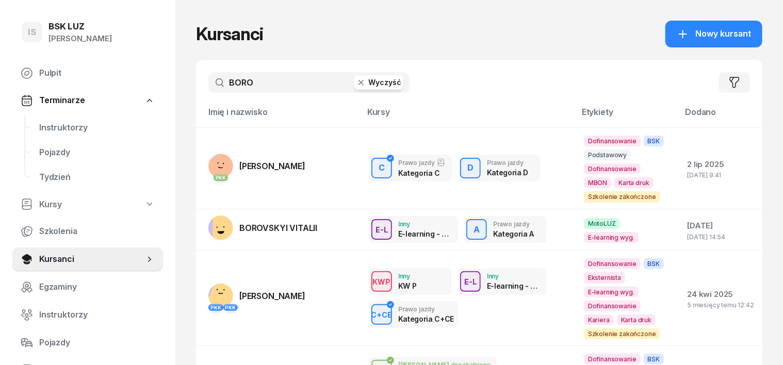
click at [356, 84] on icon "button" at bounding box center [361, 82] width 10 height 10
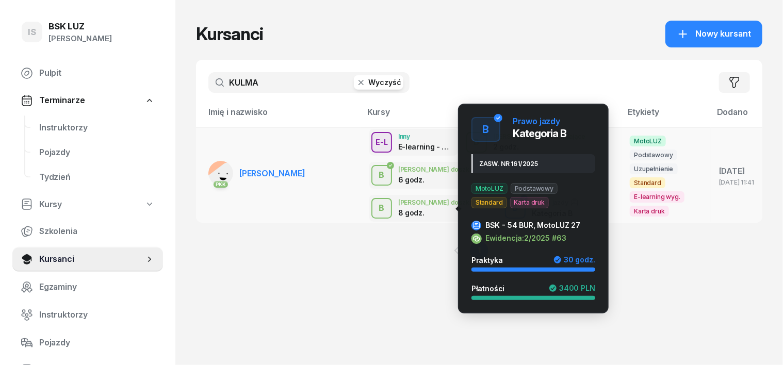
type input "KULMA"
click at [508, 204] on div "B" at bounding box center [515, 209] width 14 height 18
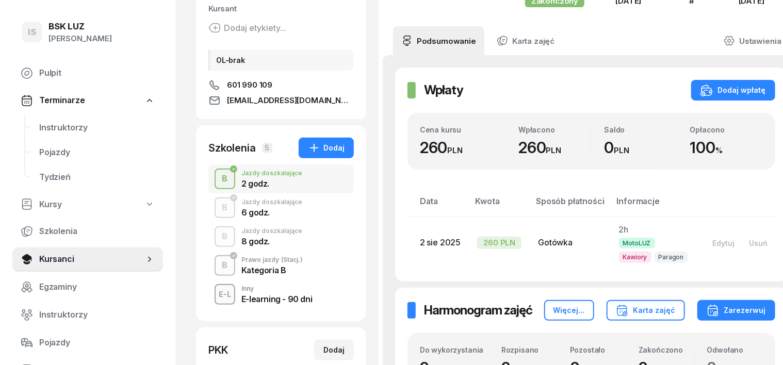
scroll to position [129, 0]
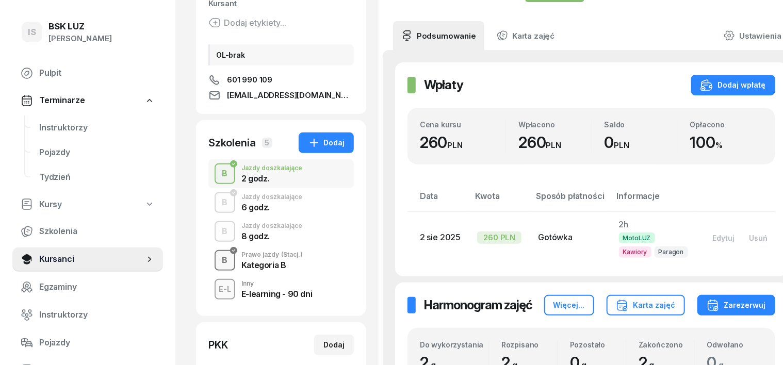
click at [218, 260] on div "B" at bounding box center [225, 261] width 14 height 18
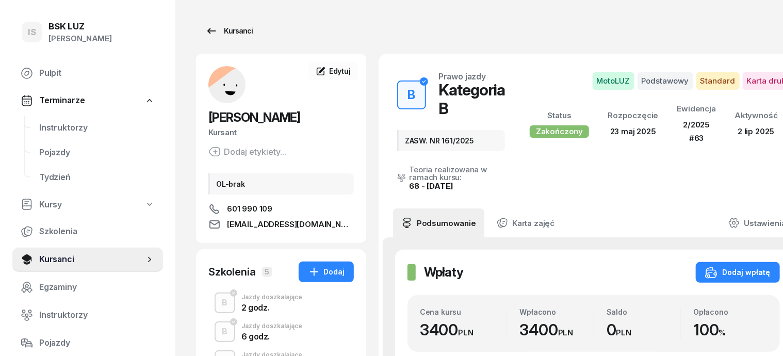
click at [227, 35] on div "Kursanci" at bounding box center [228, 31] width 47 height 12
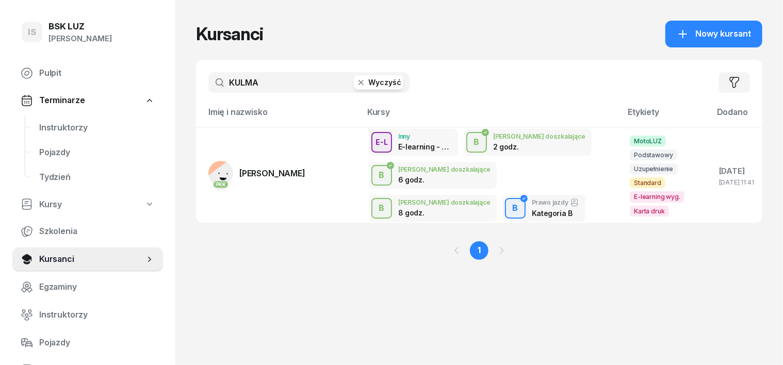
click at [356, 86] on icon "button" at bounding box center [361, 82] width 10 height 10
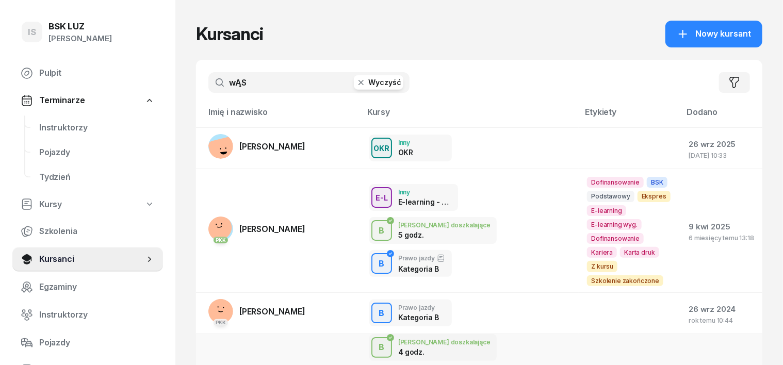
type input "wĄS"
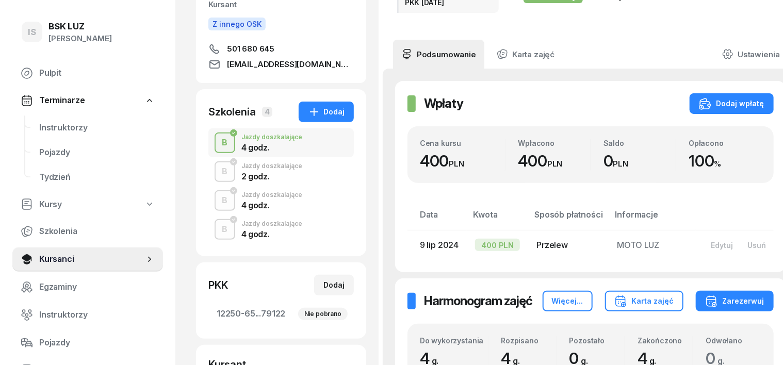
scroll to position [129, 0]
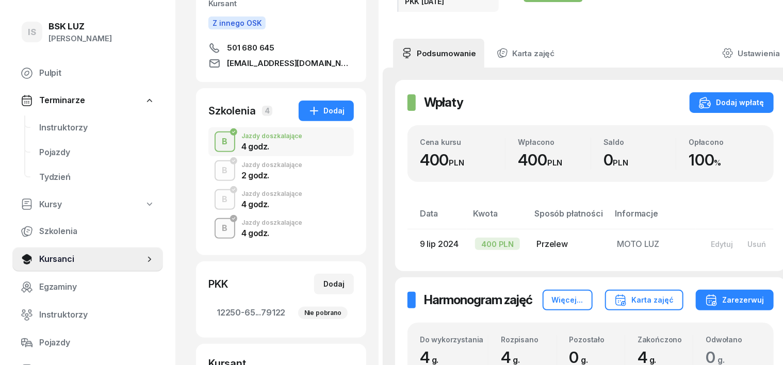
click at [218, 228] on div "B" at bounding box center [225, 229] width 14 height 18
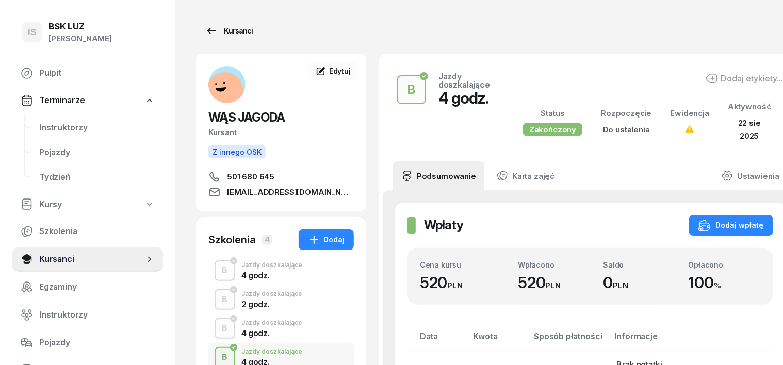
click at [223, 31] on div "Kursanci" at bounding box center [228, 31] width 47 height 12
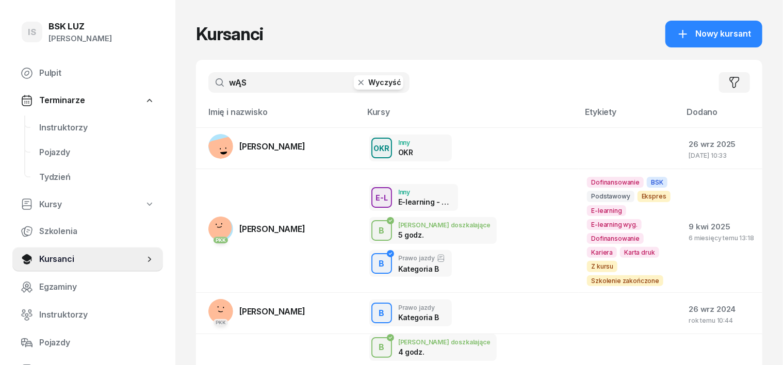
click at [356, 86] on icon "button" at bounding box center [361, 82] width 10 height 10
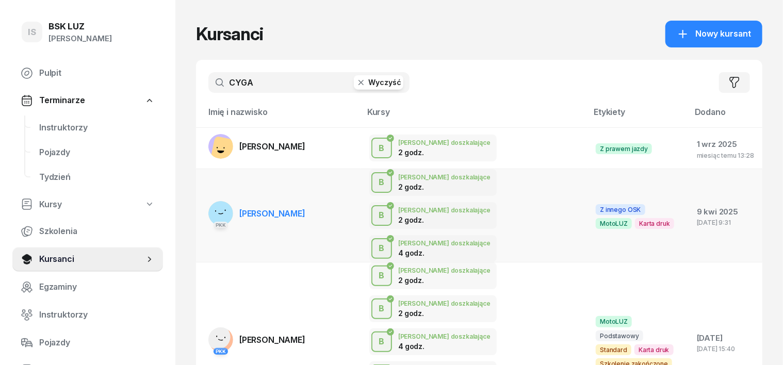
type input "CYGA"
click at [203, 196] on rect at bounding box center [220, 213] width 35 height 35
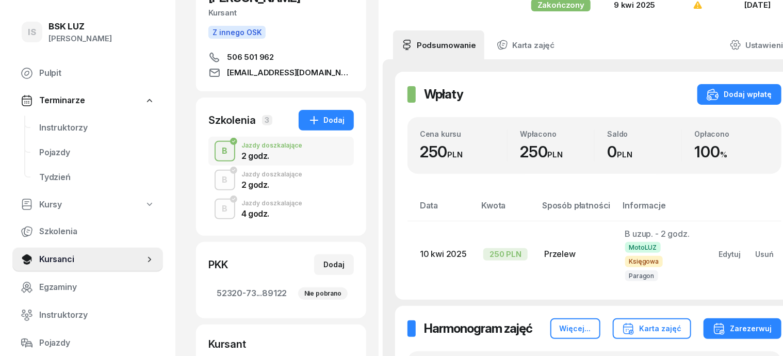
scroll to position [129, 0]
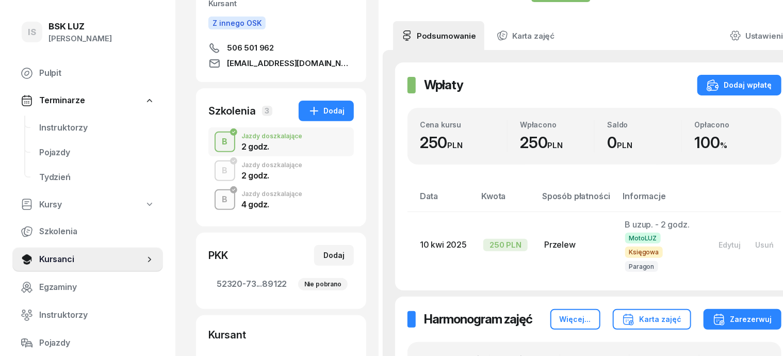
click at [218, 198] on div "B" at bounding box center [225, 200] width 14 height 18
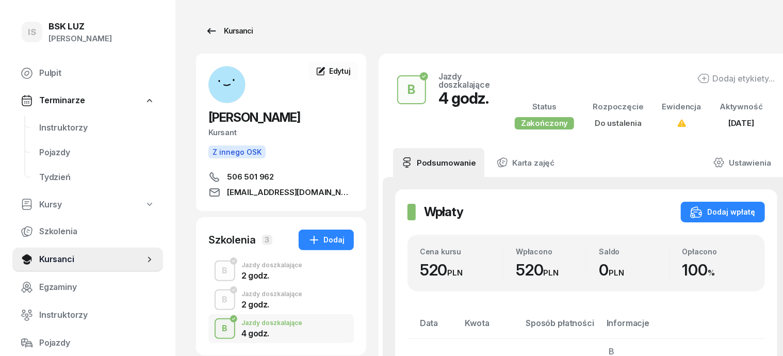
click at [209, 33] on div "Kursanci" at bounding box center [228, 31] width 47 height 12
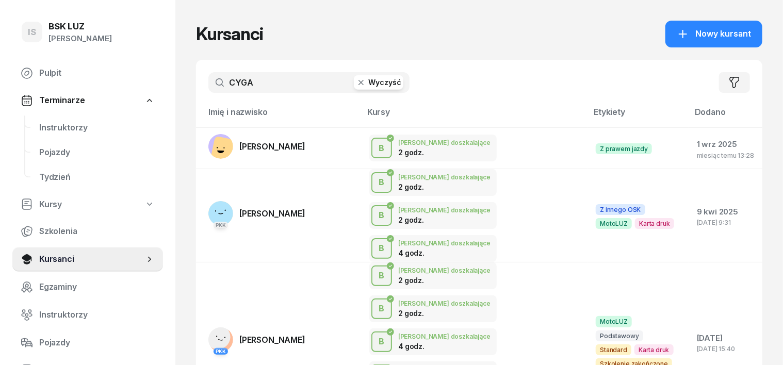
click at [244, 82] on input "CYGA" at bounding box center [308, 82] width 201 height 21
click at [356, 84] on icon "button" at bounding box center [361, 82] width 10 height 10
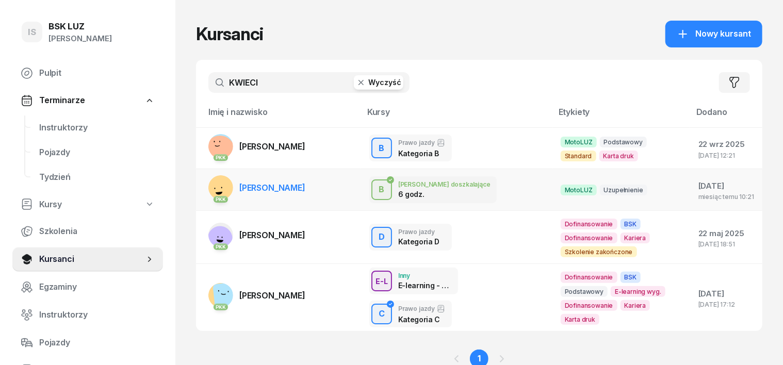
type input "KWIECI"
click at [202, 181] on rect at bounding box center [219, 189] width 42 height 42
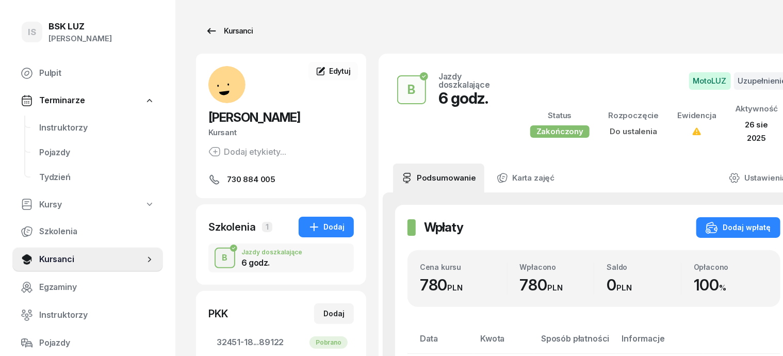
click at [209, 29] on div "Kursanci" at bounding box center [228, 31] width 47 height 12
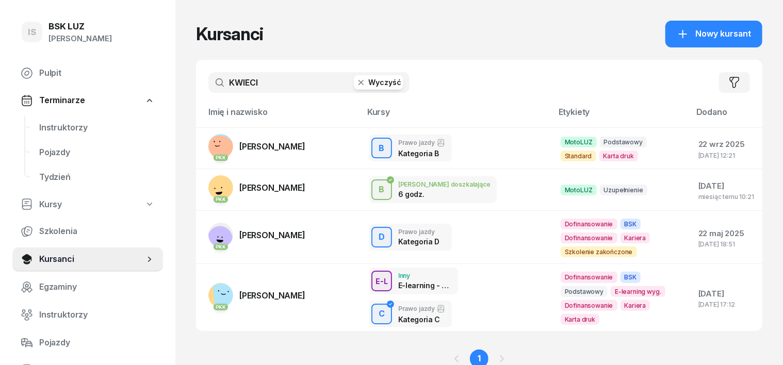
click at [354, 84] on button "Wyczyść" at bounding box center [379, 82] width 50 height 14
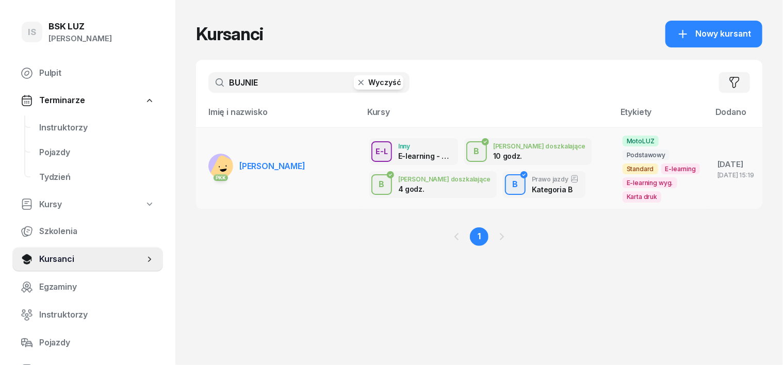
type input "BUJNIE"
click at [209, 154] on rect at bounding box center [226, 171] width 34 height 34
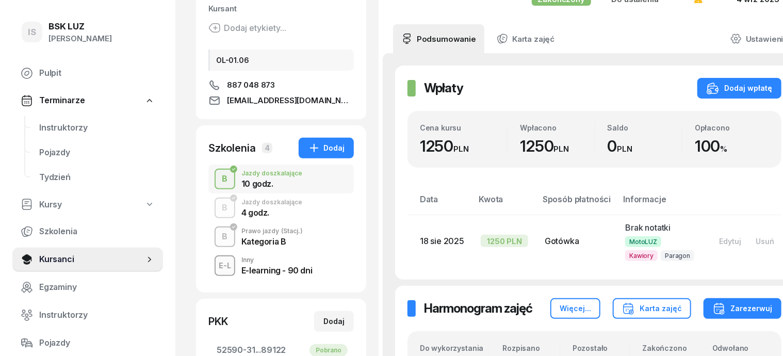
scroll to position [129, 0]
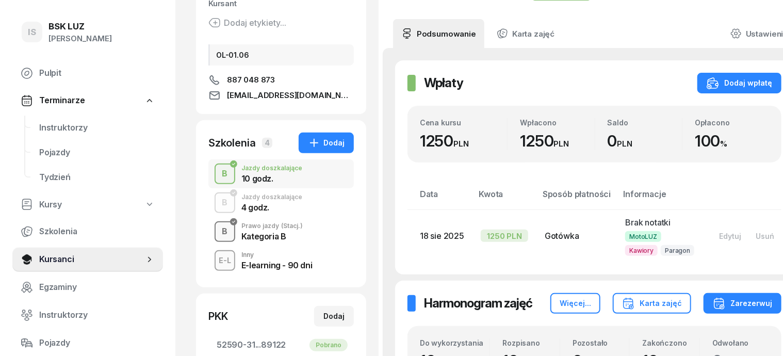
click at [218, 235] on div "B" at bounding box center [225, 232] width 14 height 18
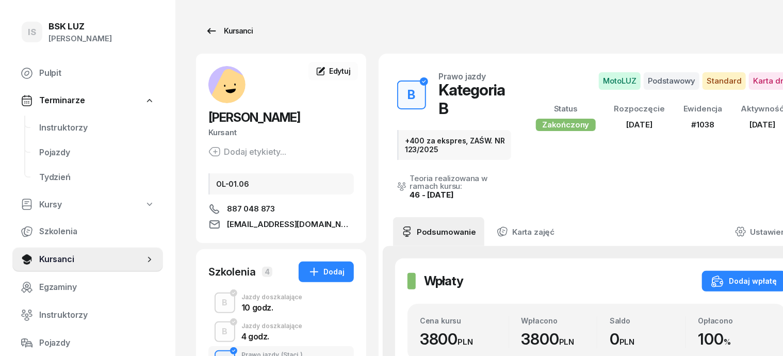
click at [207, 31] on div "Kursanci" at bounding box center [228, 31] width 47 height 12
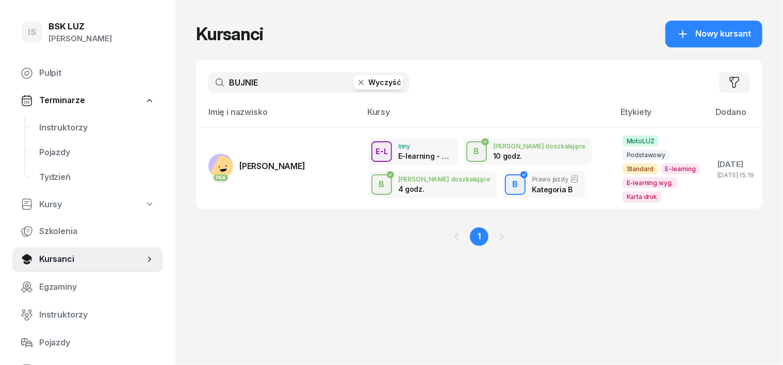
click at [356, 83] on icon "button" at bounding box center [361, 82] width 10 height 10
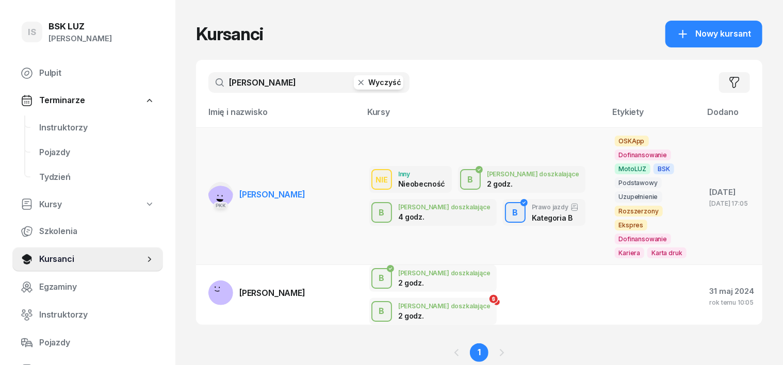
type input "[PERSON_NAME]"
click at [203, 181] on rect at bounding box center [221, 199] width 36 height 36
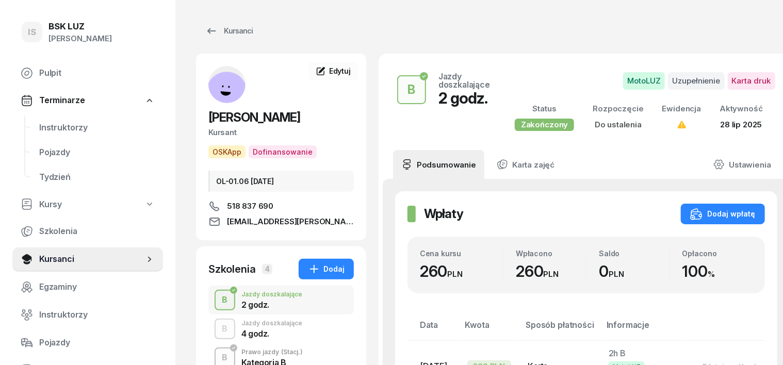
scroll to position [64, 0]
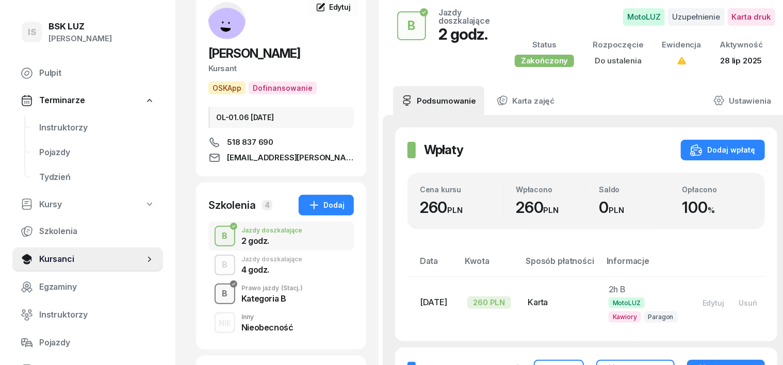
click at [218, 289] on div "B" at bounding box center [225, 294] width 14 height 18
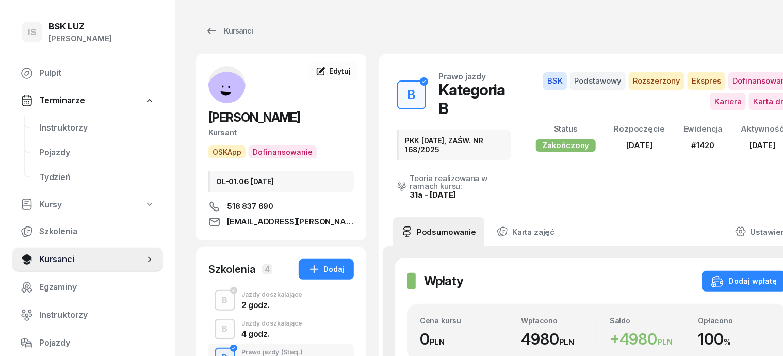
scroll to position [64, 0]
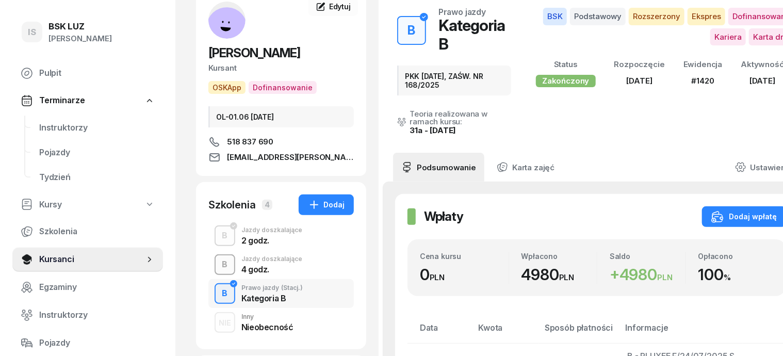
click at [218, 268] on div "B" at bounding box center [225, 265] width 14 height 18
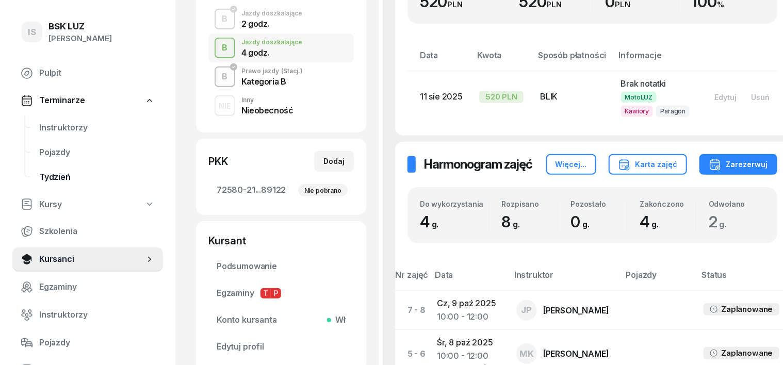
scroll to position [193, 0]
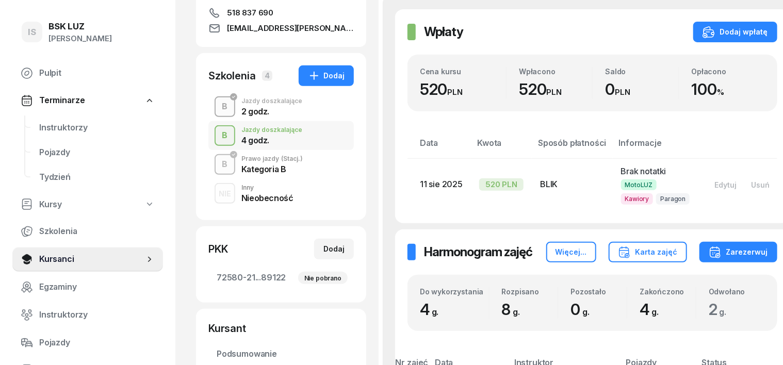
click at [218, 103] on div "B" at bounding box center [225, 107] width 14 height 18
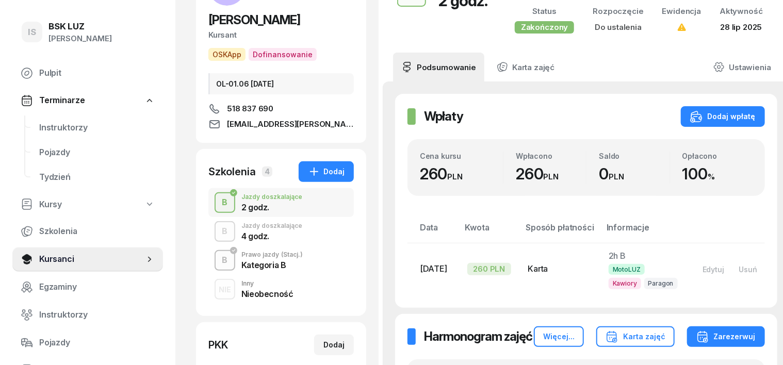
scroll to position [129, 0]
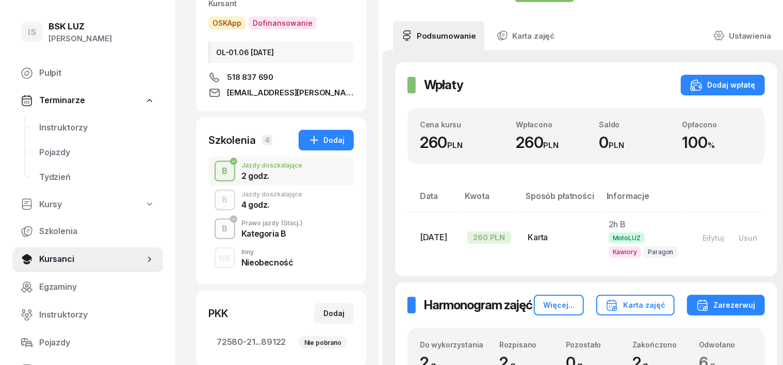
click at [218, 200] on div "B" at bounding box center [225, 200] width 14 height 18
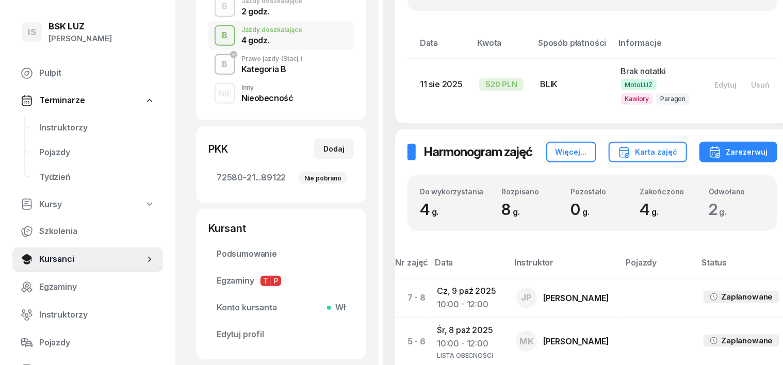
scroll to position [64, 0]
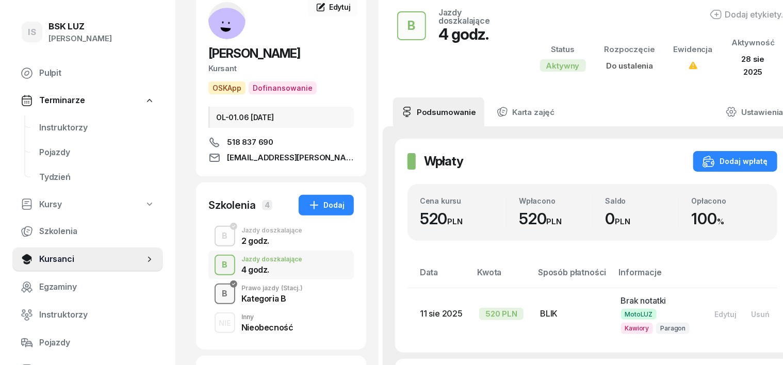
click at [218, 290] on div "B" at bounding box center [225, 294] width 14 height 18
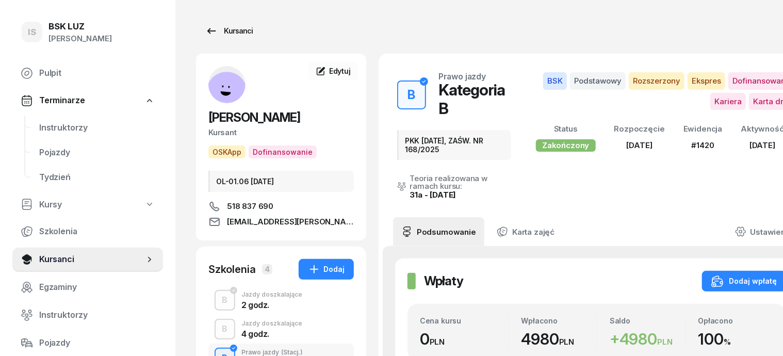
click at [219, 29] on div "Kursanci" at bounding box center [228, 31] width 47 height 12
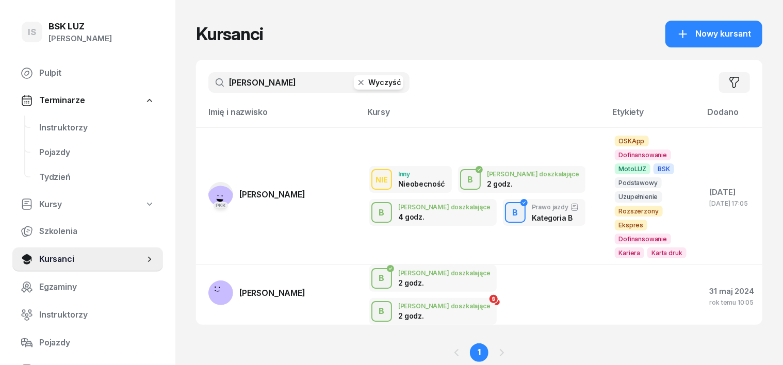
click at [356, 80] on icon "button" at bounding box center [361, 82] width 10 height 10
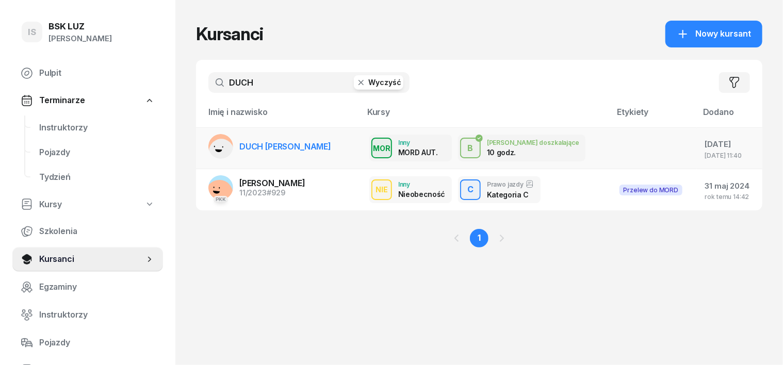
type input "DUCH"
click at [196, 142] on td "DUCH [PERSON_NAME]" at bounding box center [278, 148] width 165 height 42
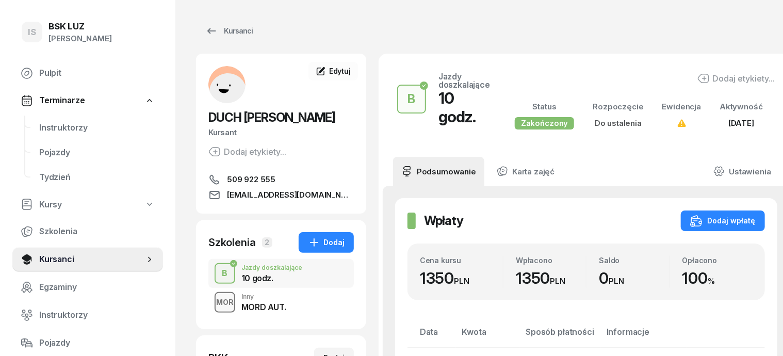
click at [212, 297] on div "MOR" at bounding box center [225, 302] width 26 height 13
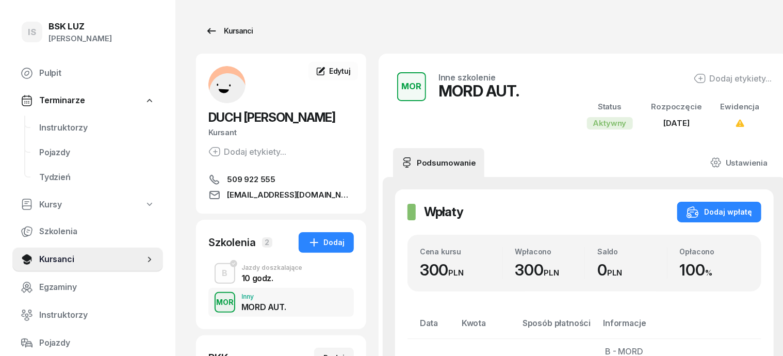
click at [227, 31] on div "Kursanci" at bounding box center [228, 31] width 47 height 12
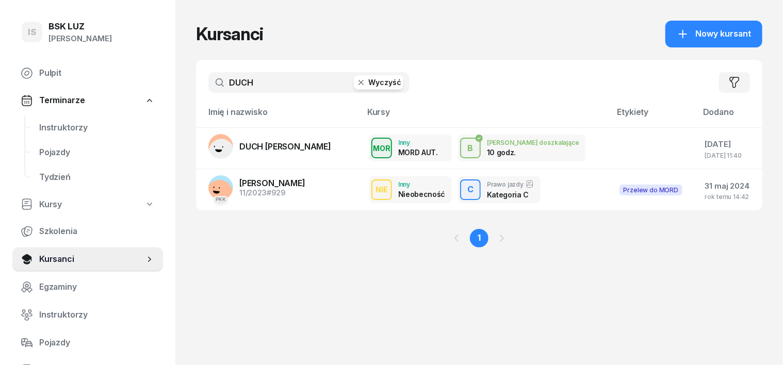
click at [358, 80] on icon "button" at bounding box center [360, 82] width 5 height 5
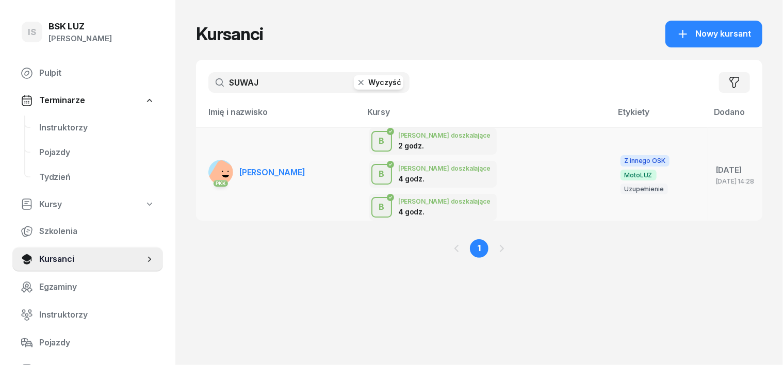
type input "SUWAJ"
click at [206, 159] on rect at bounding box center [224, 177] width 37 height 37
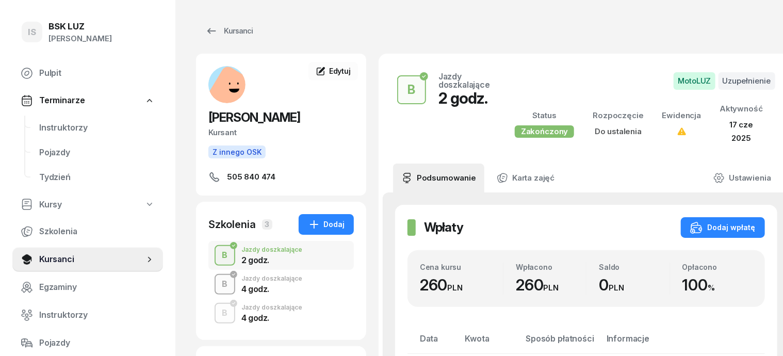
click at [218, 285] on div "B" at bounding box center [225, 284] width 14 height 18
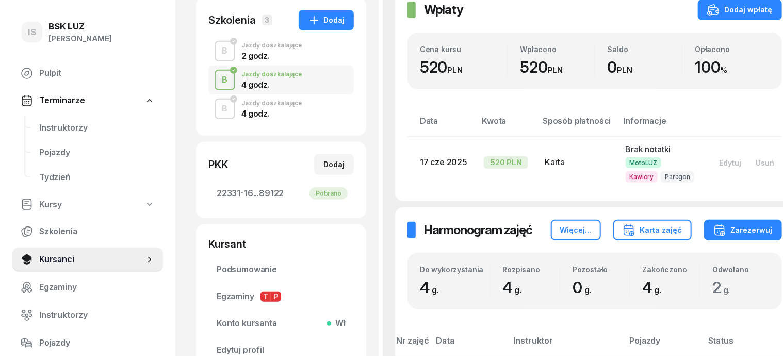
scroll to position [193, 0]
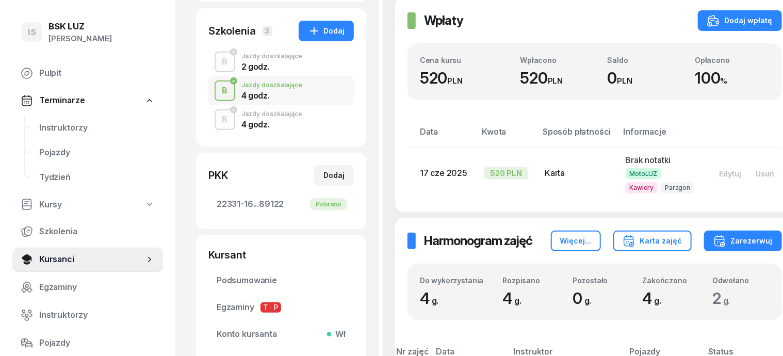
click at [218, 90] on div "B" at bounding box center [225, 91] width 14 height 18
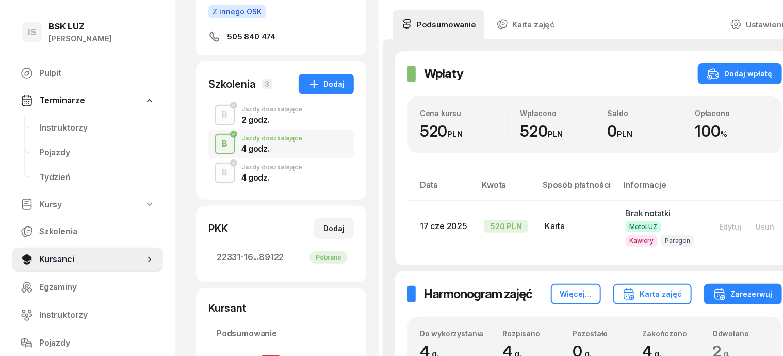
scroll to position [129, 0]
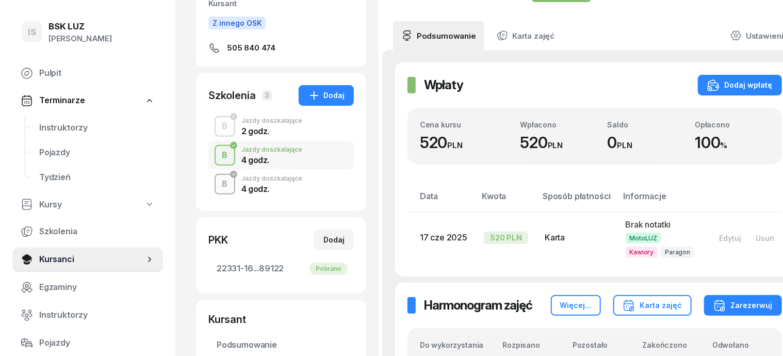
click at [218, 188] on div "B" at bounding box center [225, 184] width 14 height 18
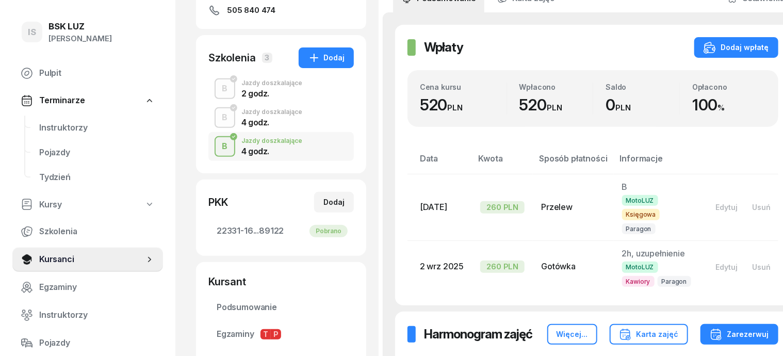
scroll to position [193, 0]
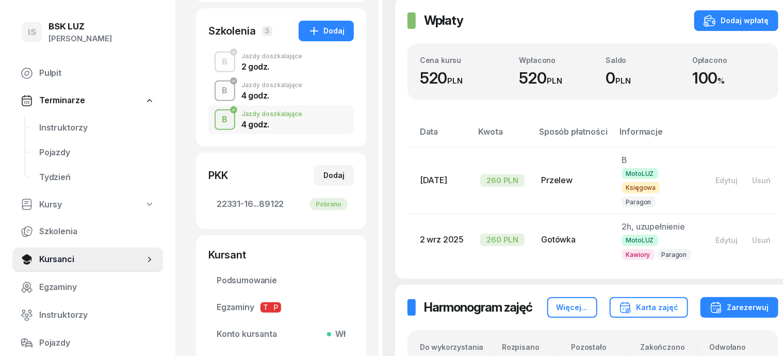
click at [218, 92] on div "B" at bounding box center [225, 91] width 14 height 18
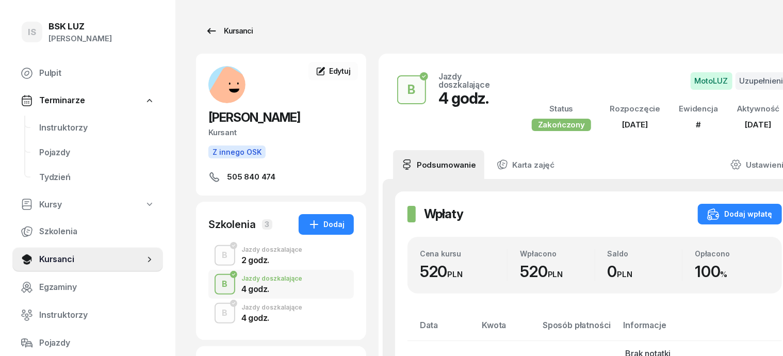
click at [217, 31] on div "Kursanci" at bounding box center [228, 31] width 47 height 12
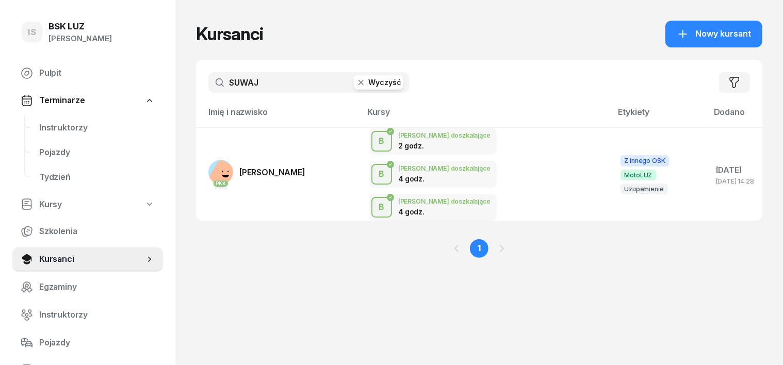
click at [356, 79] on icon "button" at bounding box center [361, 82] width 10 height 10
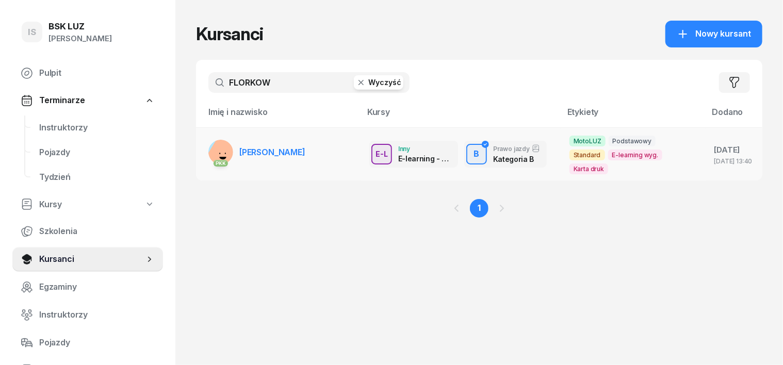
type input "FLORKOW"
click at [205, 146] on rect at bounding box center [223, 153] width 37 height 37
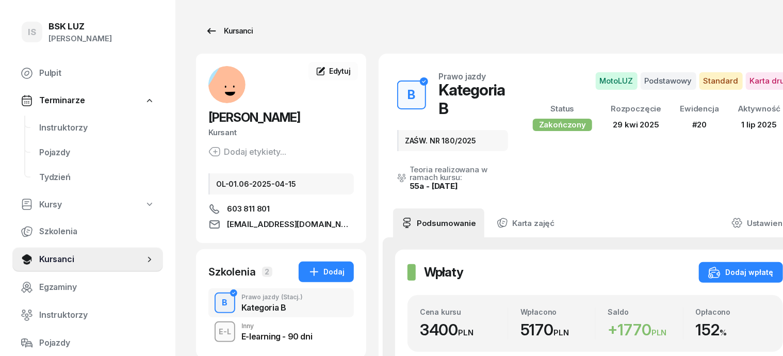
click at [219, 29] on div "Kursanci" at bounding box center [228, 31] width 47 height 12
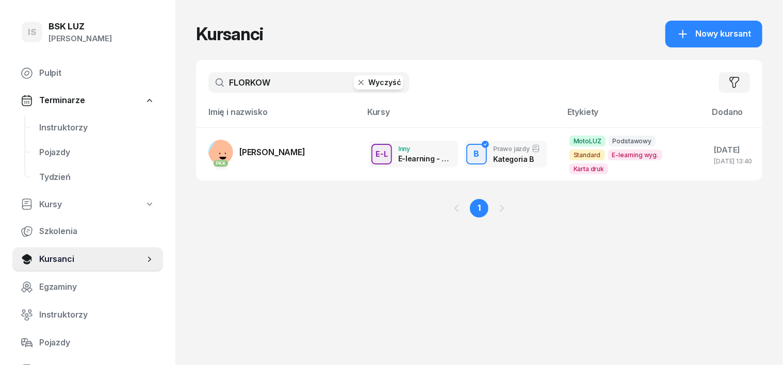
click at [358, 82] on icon "button" at bounding box center [360, 82] width 5 height 5
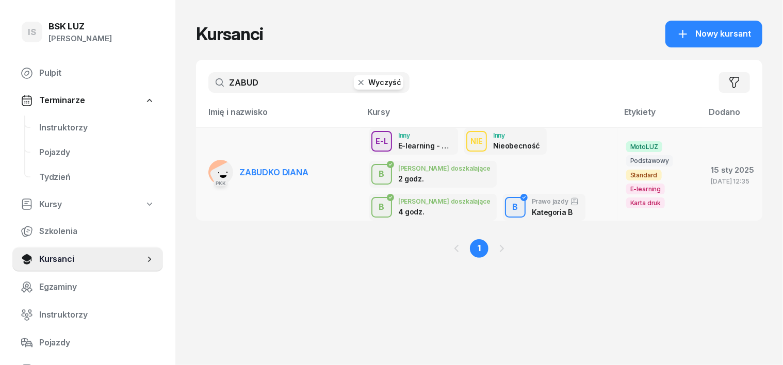
type input "ZABUD"
click at [209, 171] on rect at bounding box center [226, 177] width 34 height 34
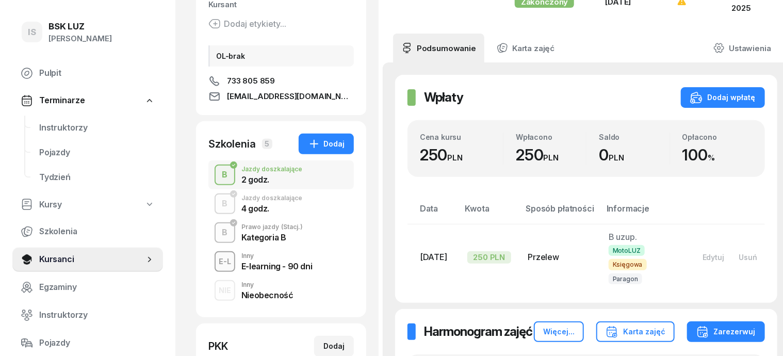
scroll to position [129, 0]
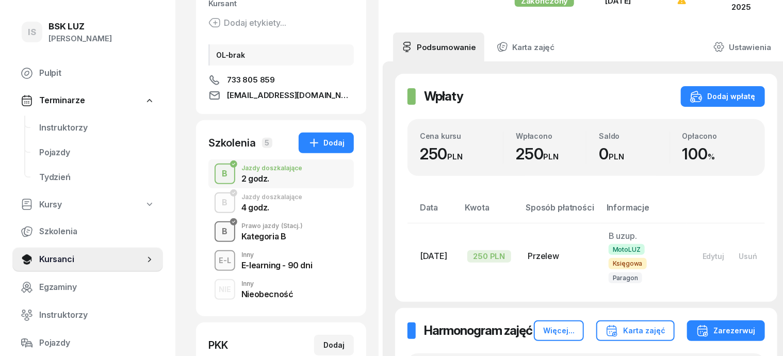
click at [218, 233] on div "B" at bounding box center [225, 232] width 14 height 18
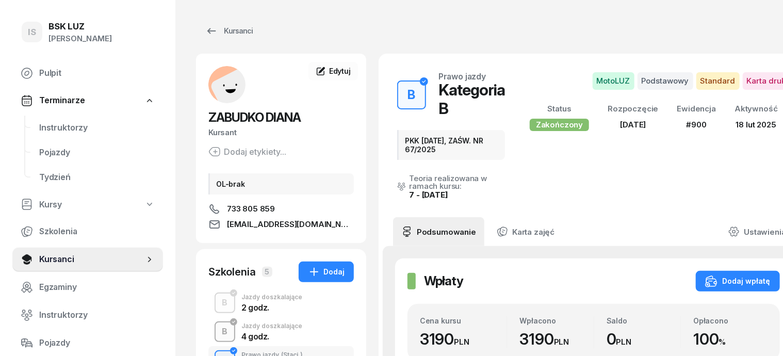
click at [218, 330] on div "B" at bounding box center [225, 332] width 14 height 18
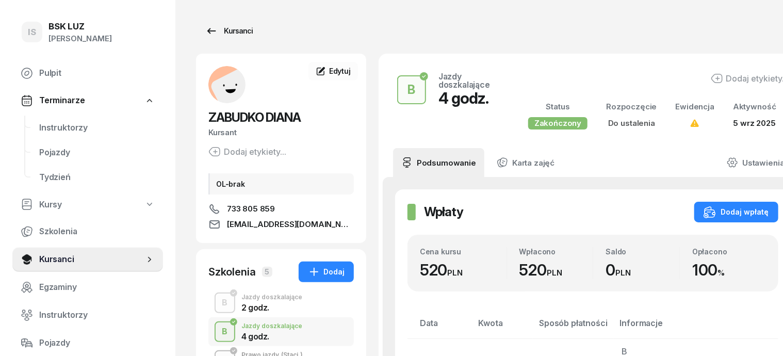
click at [219, 31] on div "Kursanci" at bounding box center [228, 31] width 47 height 12
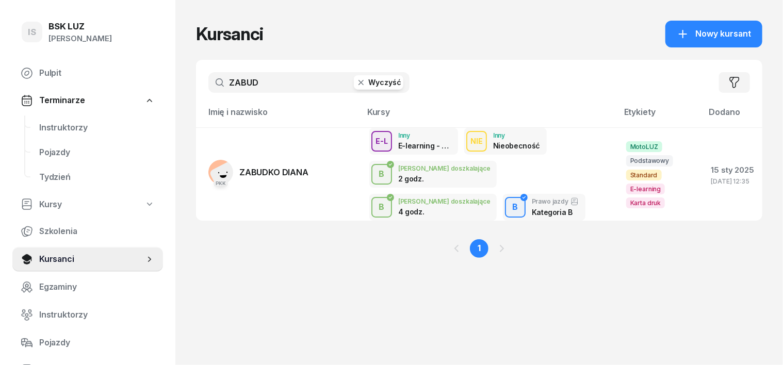
click at [356, 80] on icon "button" at bounding box center [361, 82] width 10 height 10
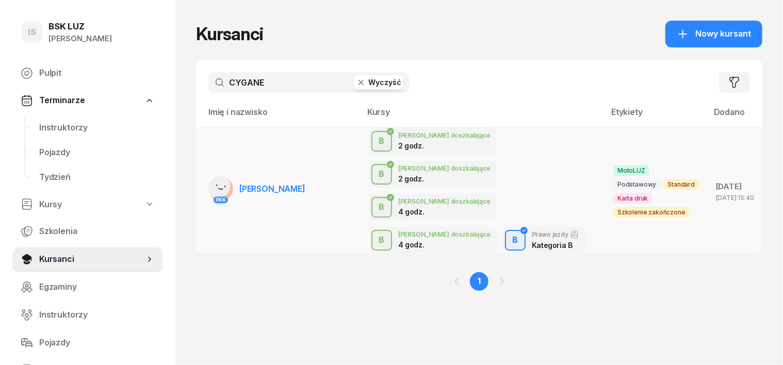
type input "CYGANE"
click at [201, 170] on rect at bounding box center [218, 186] width 35 height 35
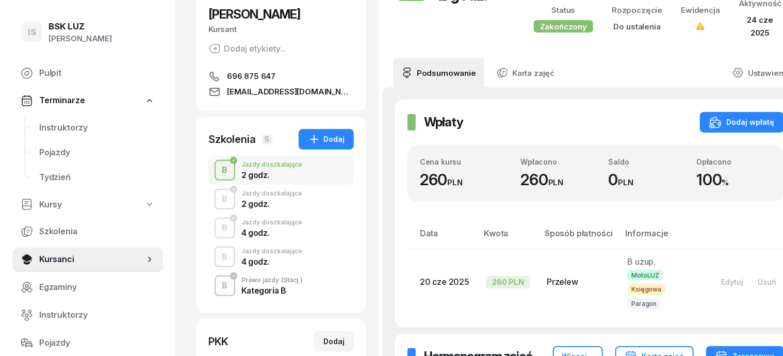
scroll to position [129, 0]
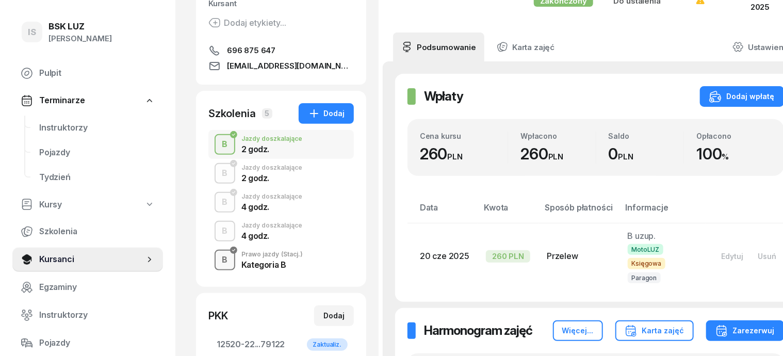
click at [218, 263] on div "B" at bounding box center [225, 260] width 14 height 18
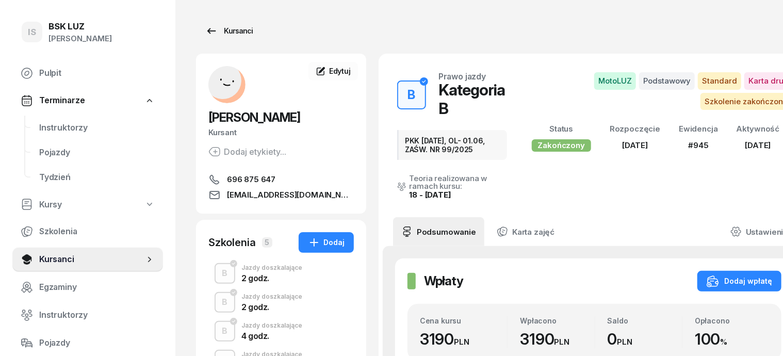
click at [220, 30] on div "Kursanci" at bounding box center [228, 31] width 47 height 12
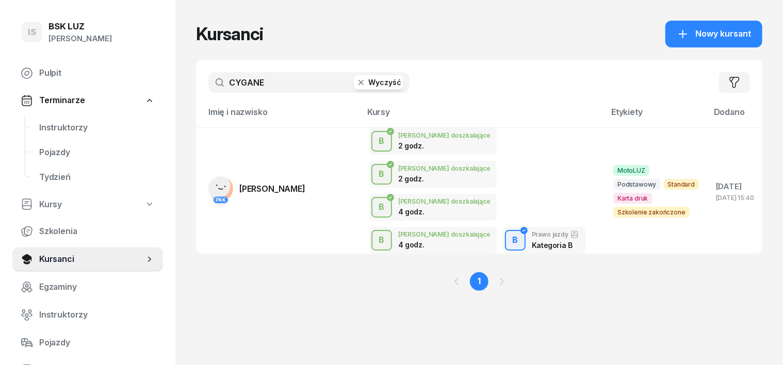
click at [356, 83] on icon "button" at bounding box center [361, 82] width 10 height 10
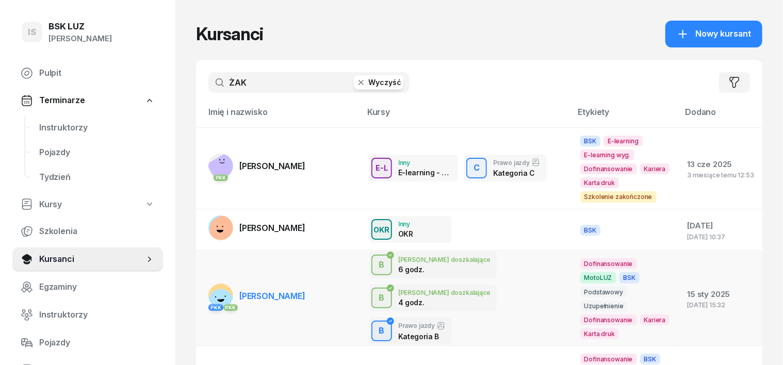
type input "ŻAK"
click at [203, 285] on rect at bounding box center [220, 302] width 35 height 35
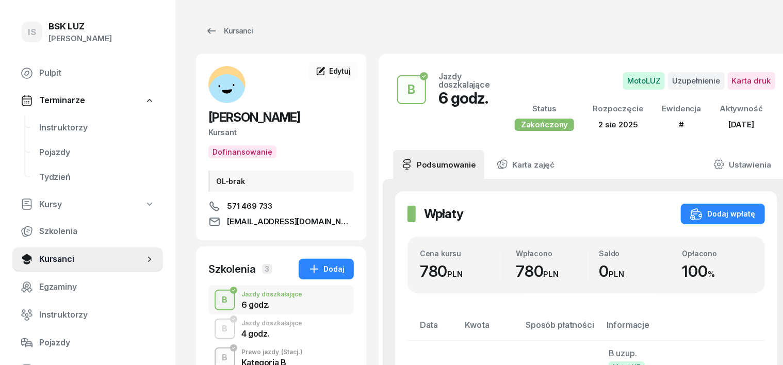
drag, startPoint x: 202, startPoint y: 327, endPoint x: 436, endPoint y: 314, distance: 234.5
click at [218, 325] on div "B Jazdy doszkalające 4 godz." at bounding box center [280, 329] width 145 height 29
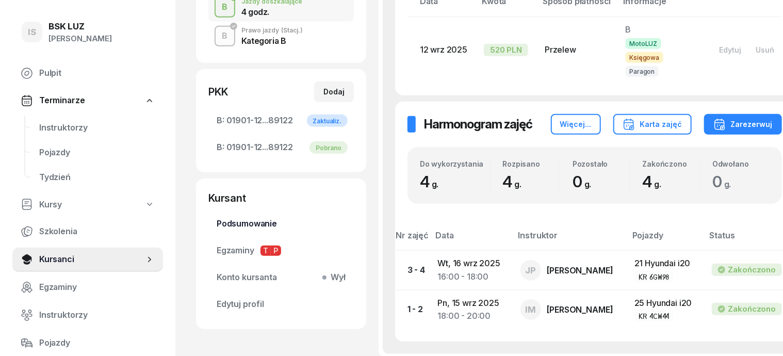
scroll to position [258, 0]
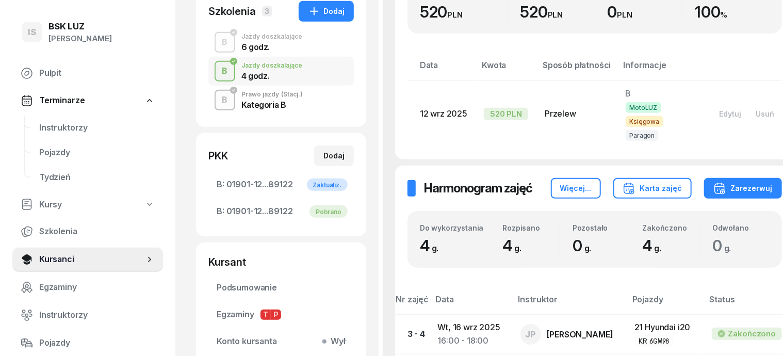
drag, startPoint x: 204, startPoint y: 99, endPoint x: 209, endPoint y: 103, distance: 7.0
click at [218, 99] on div "B" at bounding box center [225, 100] width 14 height 18
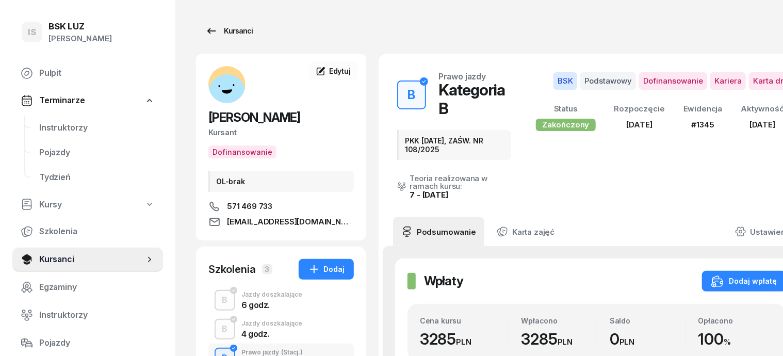
click at [217, 29] on div "Kursanci" at bounding box center [228, 31] width 47 height 12
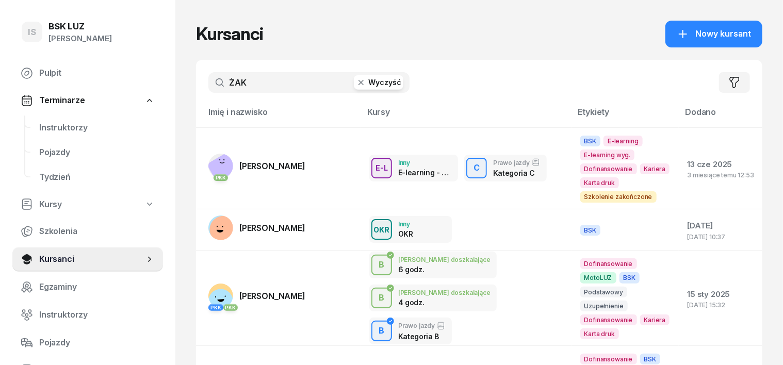
click at [356, 84] on icon "button" at bounding box center [361, 82] width 10 height 10
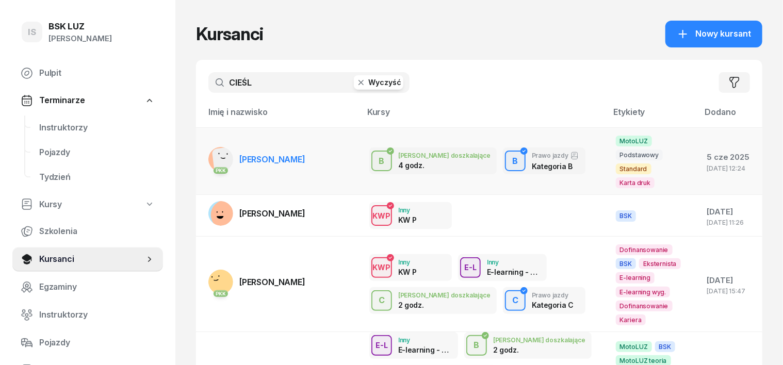
type input "CIEŚL"
click at [212, 145] on rect at bounding box center [228, 161] width 33 height 33
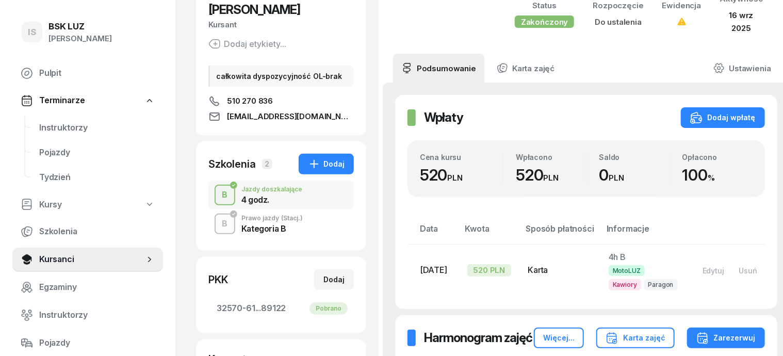
scroll to position [129, 0]
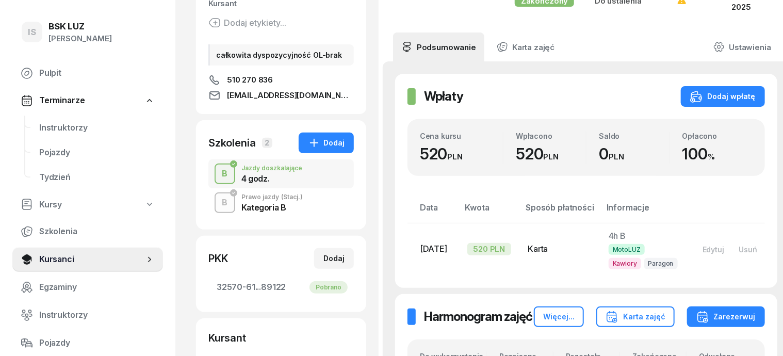
drag, startPoint x: 206, startPoint y: 169, endPoint x: 208, endPoint y: 177, distance: 8.5
click at [218, 170] on div "B" at bounding box center [225, 174] width 14 height 18
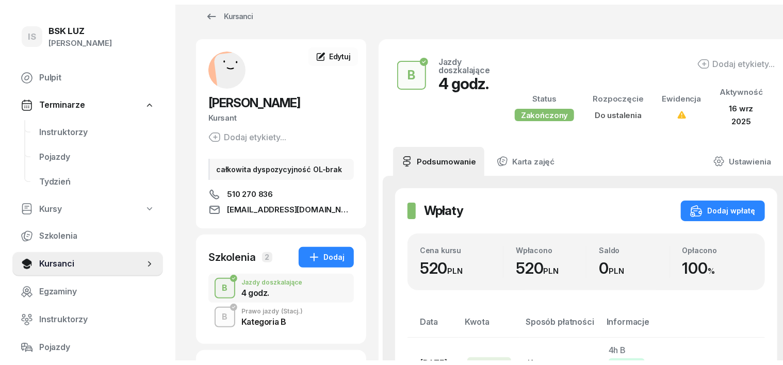
scroll to position [0, 0]
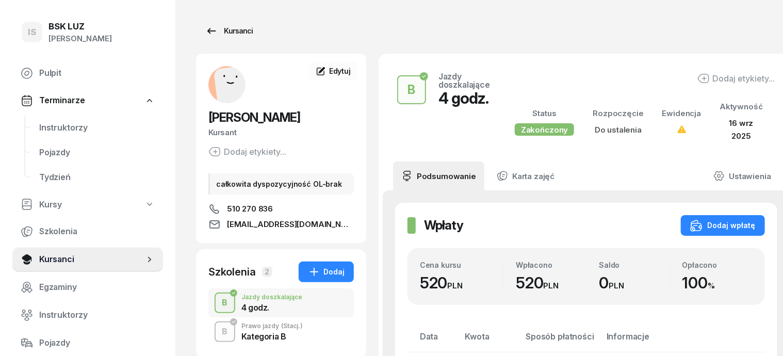
click at [226, 31] on div "Kursanci" at bounding box center [228, 31] width 47 height 12
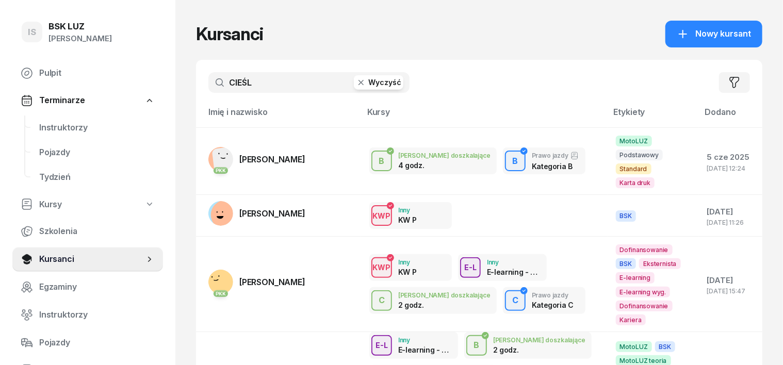
click at [356, 82] on icon "button" at bounding box center [361, 82] width 10 height 10
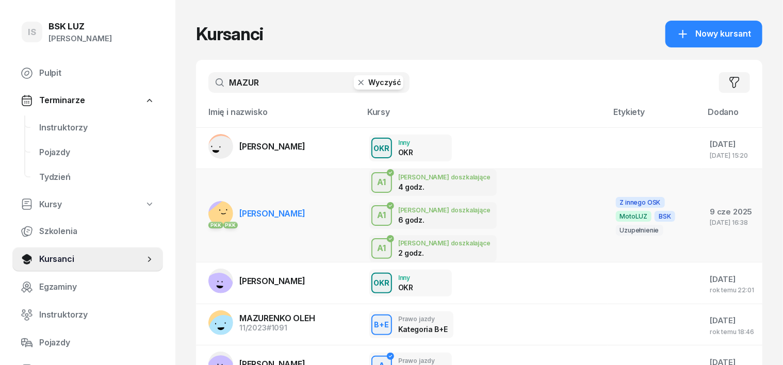
type input "MAZUR"
click at [206, 198] on rect at bounding box center [225, 217] width 38 height 38
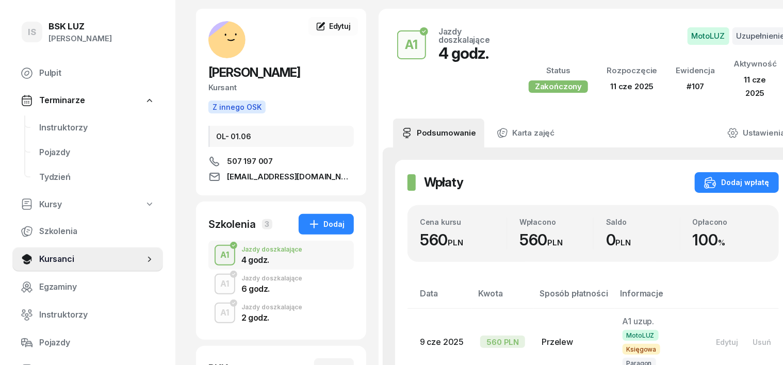
scroll to position [193, 0]
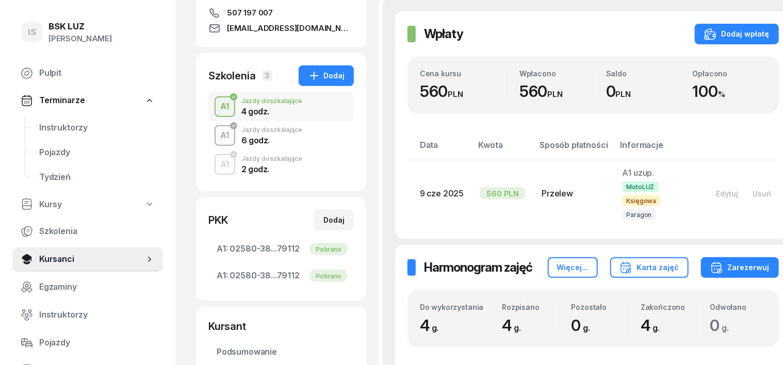
click at [217, 138] on div "A1" at bounding box center [225, 136] width 17 height 18
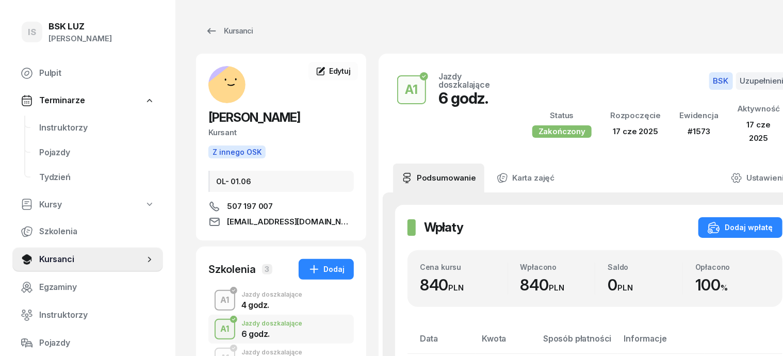
click at [217, 296] on div "A1" at bounding box center [225, 300] width 17 height 18
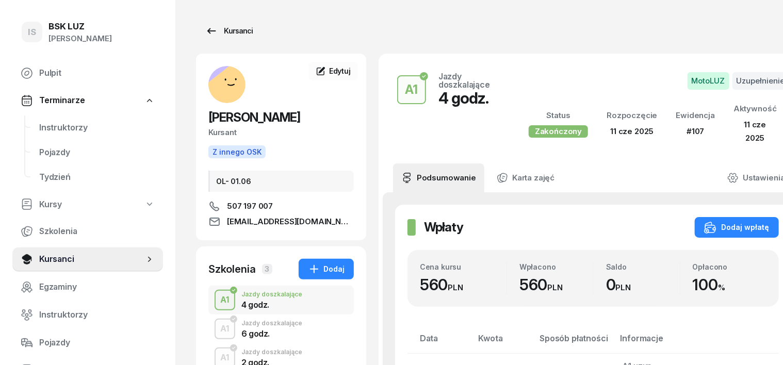
click at [217, 31] on div "Kursanci" at bounding box center [228, 31] width 47 height 12
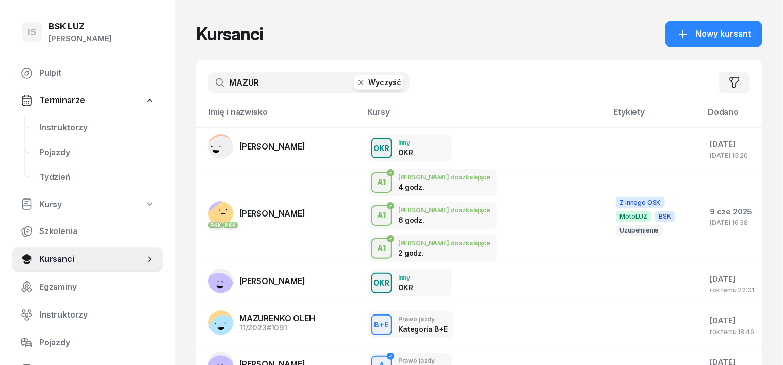
click at [356, 81] on icon "button" at bounding box center [361, 82] width 10 height 10
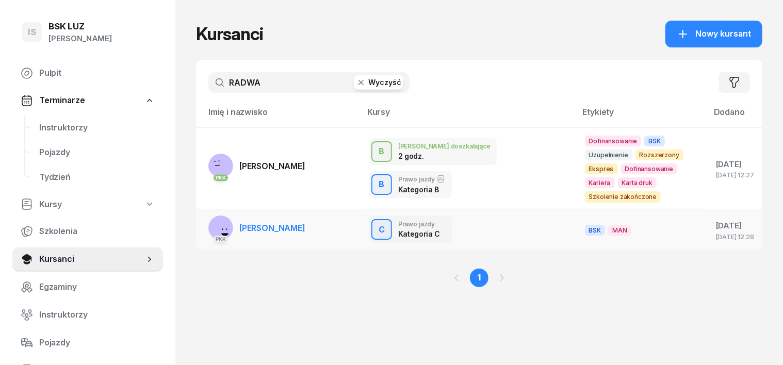
type input "RADWA"
click at [203, 214] on rect at bounding box center [224, 227] width 42 height 42
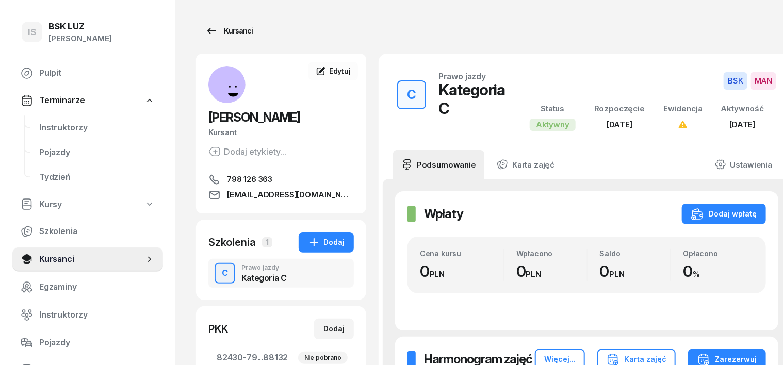
click at [214, 33] on div "Kursanci" at bounding box center [228, 31] width 47 height 12
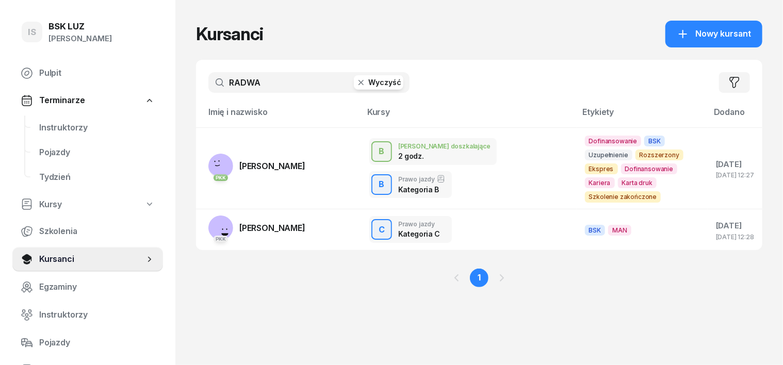
click at [356, 81] on icon "button" at bounding box center [361, 82] width 10 height 10
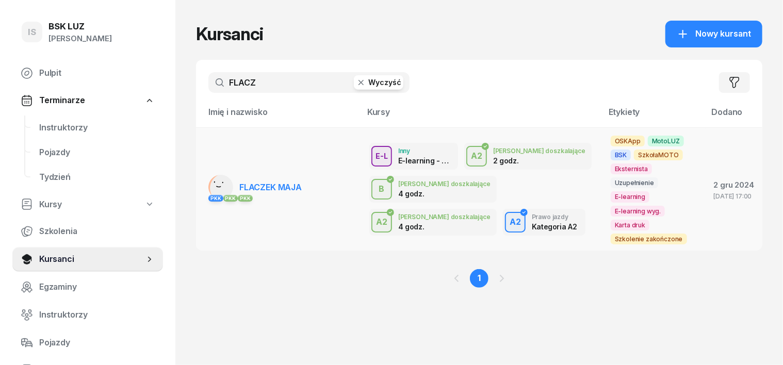
type input "FLACZ"
click at [204, 178] on rect at bounding box center [225, 189] width 42 height 42
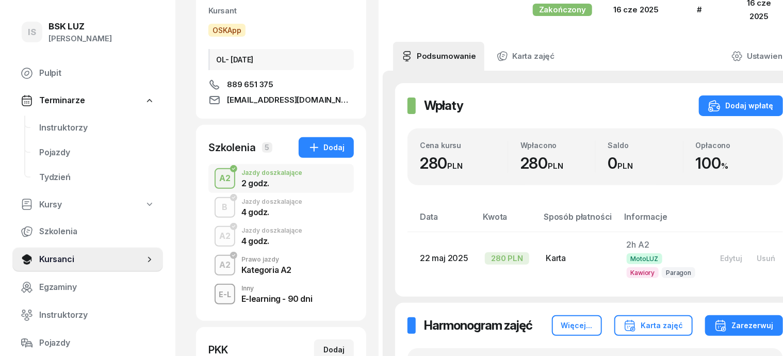
scroll to position [129, 0]
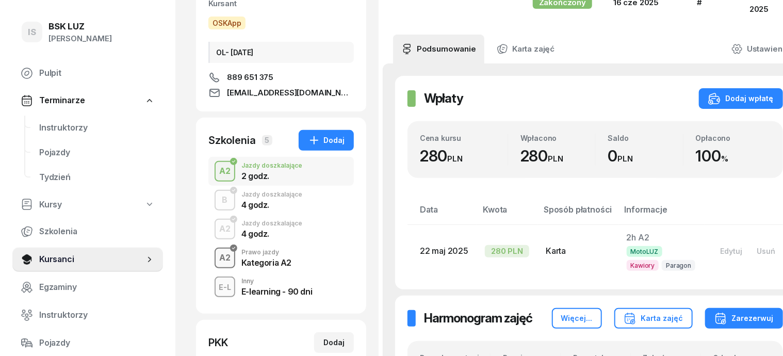
click at [215, 256] on div "A2" at bounding box center [225, 258] width 20 height 18
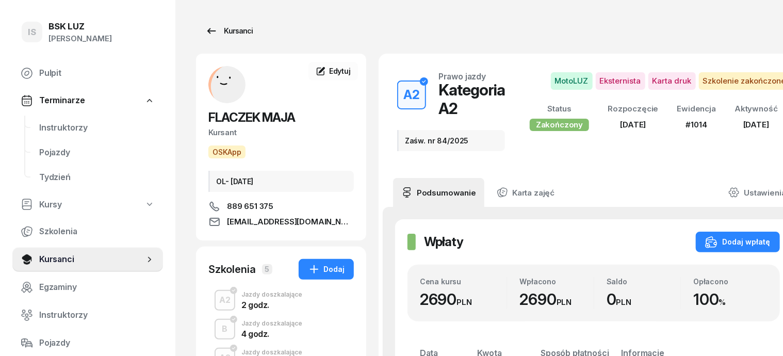
click at [219, 30] on div "Kursanci" at bounding box center [228, 31] width 47 height 12
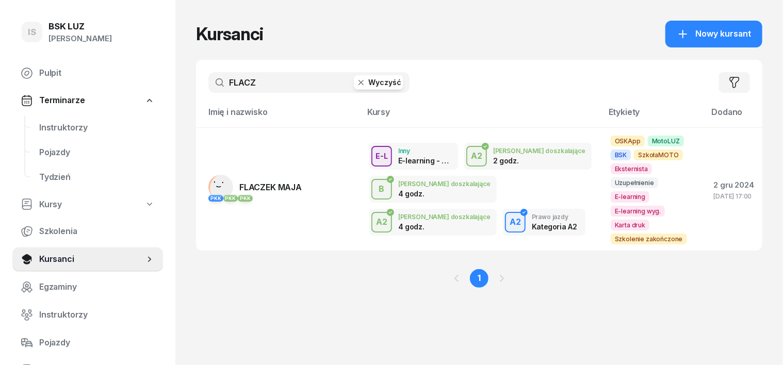
click at [356, 85] on icon "button" at bounding box center [361, 82] width 10 height 10
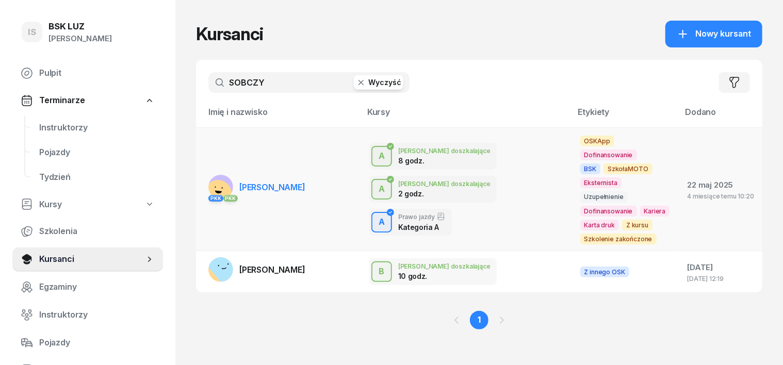
type input "SOBCZY"
click at [208, 175] on rect at bounding box center [220, 187] width 25 height 25
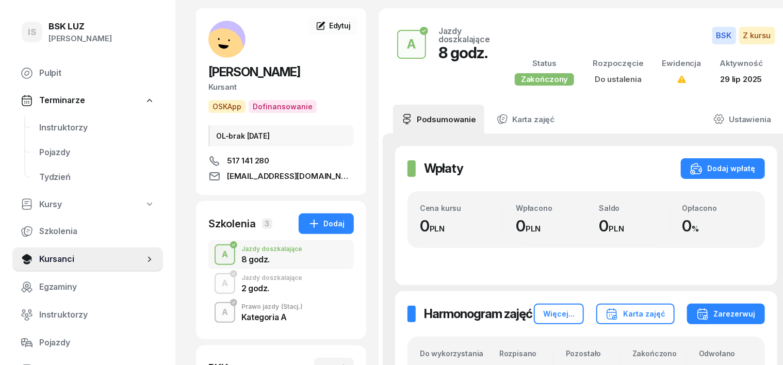
scroll to position [64, 0]
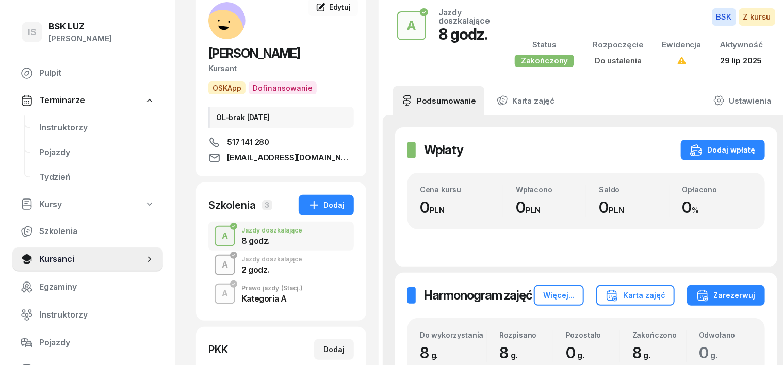
click at [218, 266] on div "A" at bounding box center [225, 265] width 14 height 18
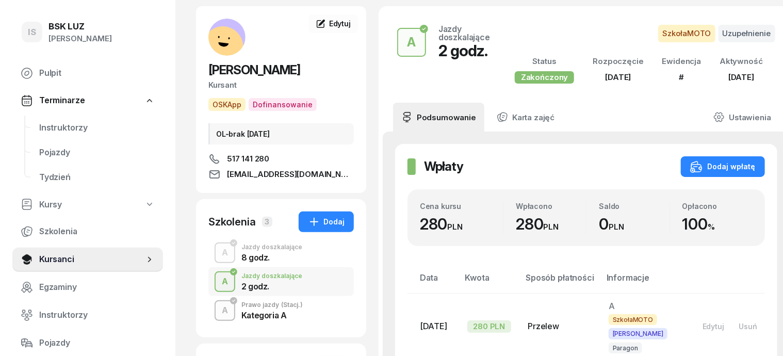
scroll to position [129, 0]
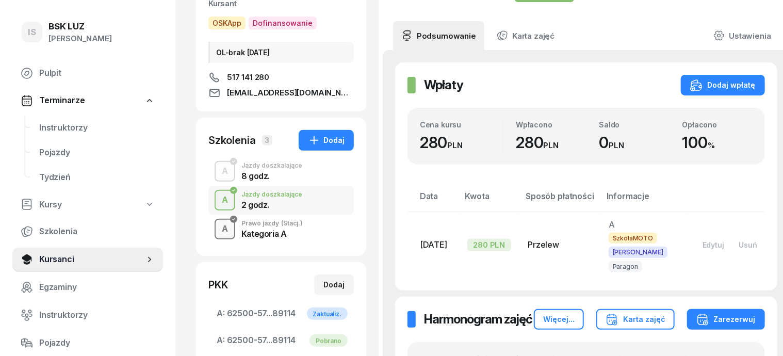
click at [218, 232] on div "A" at bounding box center [225, 229] width 14 height 18
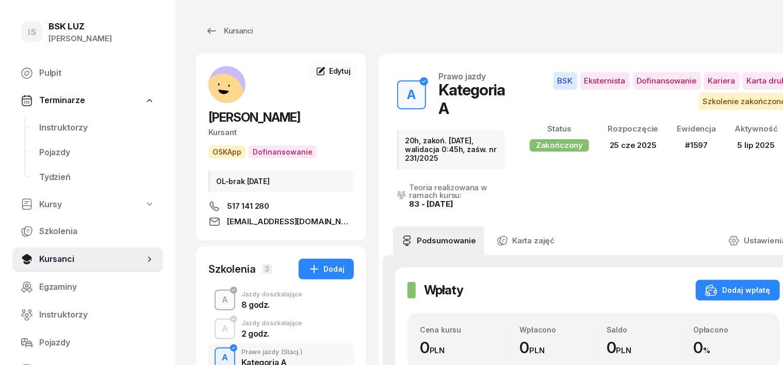
click at [218, 299] on div "A" at bounding box center [225, 300] width 14 height 18
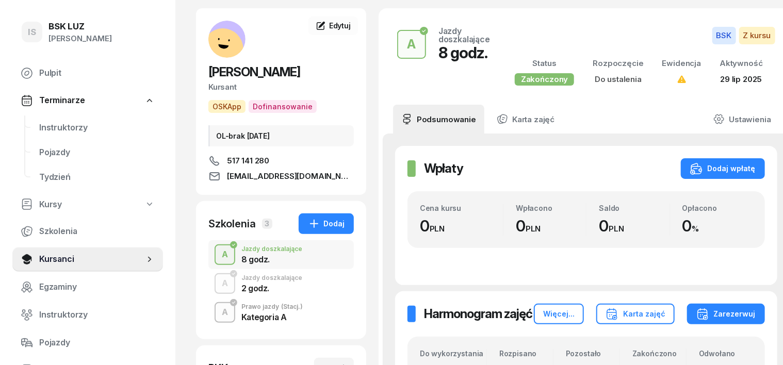
scroll to position [64, 0]
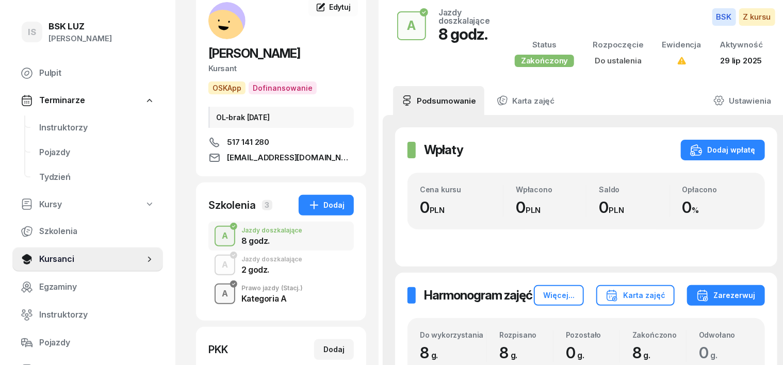
click at [218, 291] on div "A" at bounding box center [225, 294] width 14 height 18
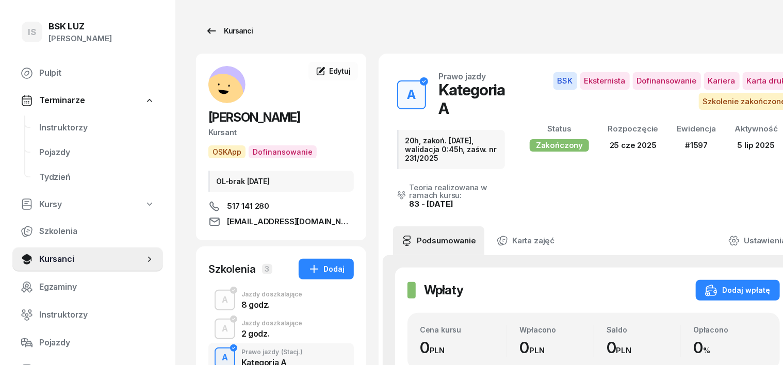
click at [219, 28] on div "Kursanci" at bounding box center [228, 31] width 47 height 12
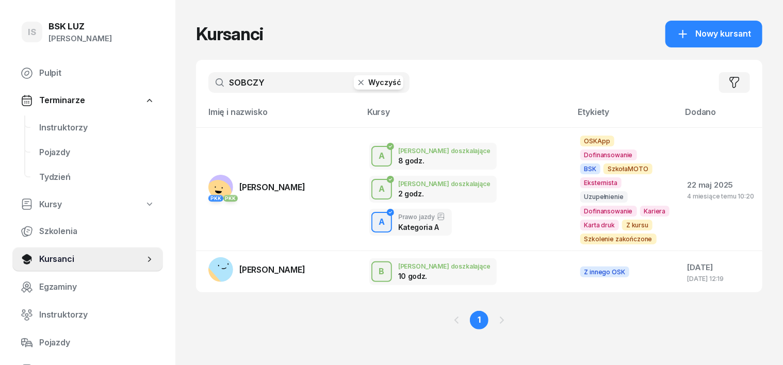
click at [356, 82] on icon "button" at bounding box center [361, 82] width 10 height 10
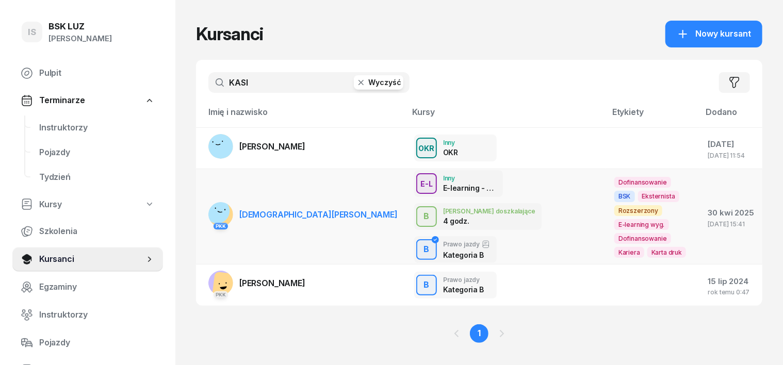
type input "KASI"
click at [201, 206] on rect at bounding box center [217, 211] width 32 height 32
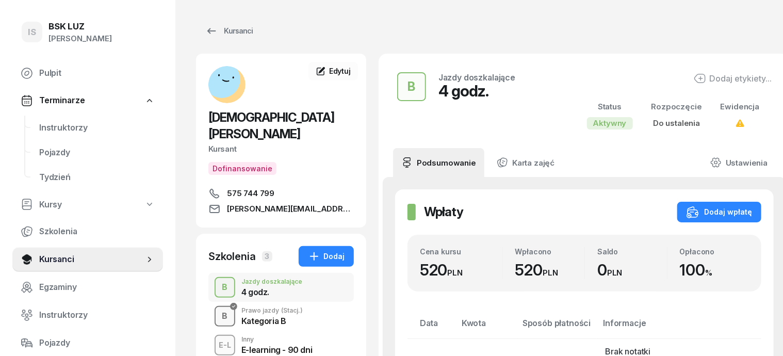
click at [218, 307] on div "B" at bounding box center [225, 316] width 14 height 18
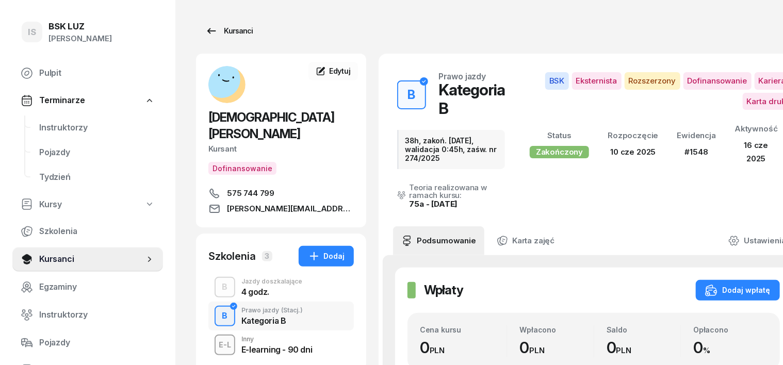
click at [224, 29] on div "Kursanci" at bounding box center [228, 31] width 47 height 12
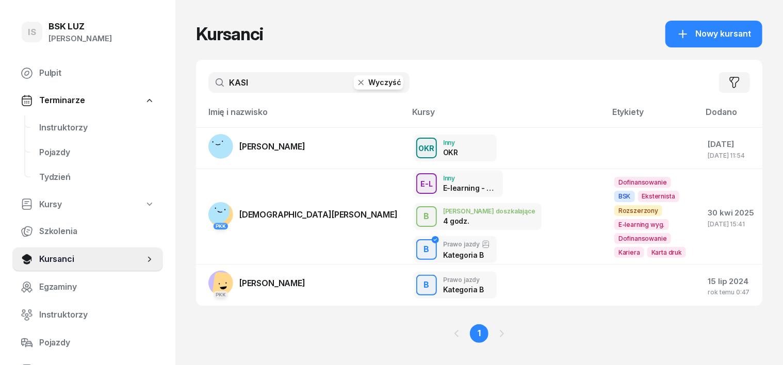
click at [358, 84] on icon "button" at bounding box center [360, 82] width 5 height 5
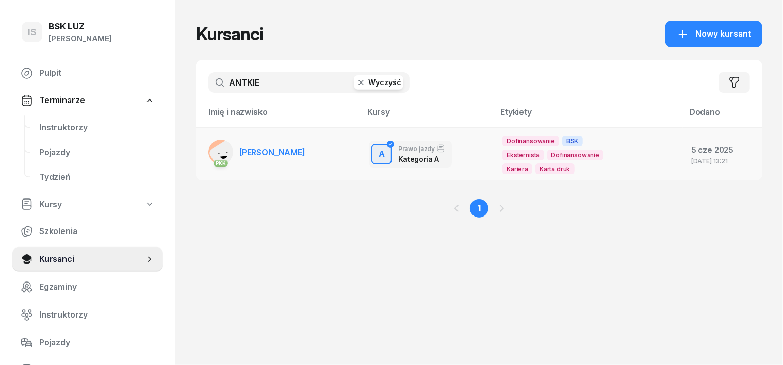
type input "ANTKIE"
click at [208, 152] on rect at bounding box center [227, 156] width 38 height 38
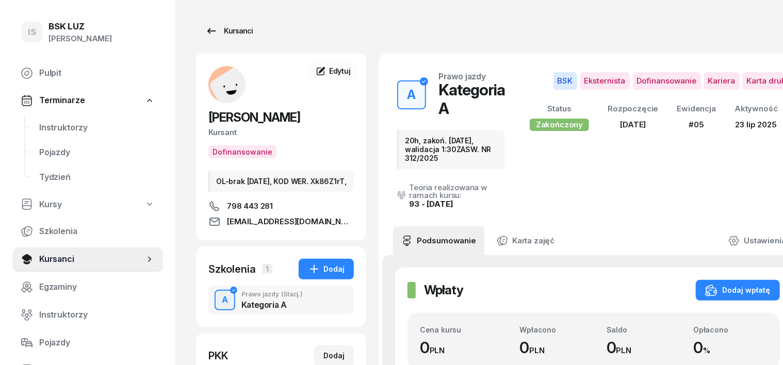
click at [208, 28] on div "Kursanci" at bounding box center [228, 31] width 47 height 12
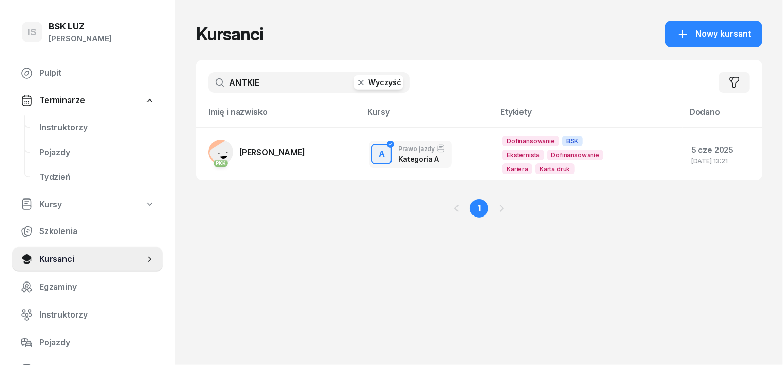
click at [356, 84] on icon "button" at bounding box center [361, 82] width 10 height 10
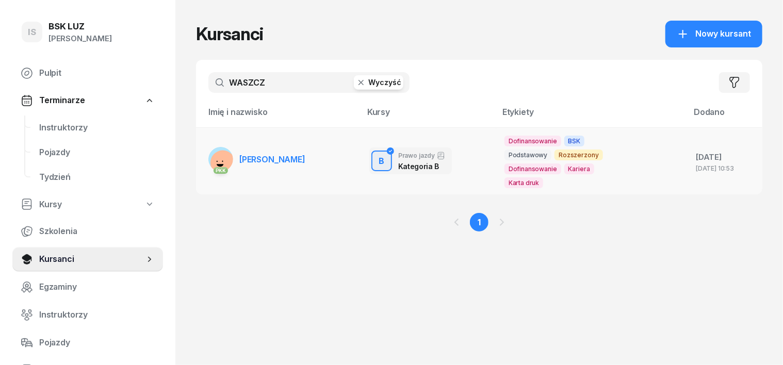
type input "WASZCZ"
click at [207, 160] on rect at bounding box center [223, 162] width 32 height 32
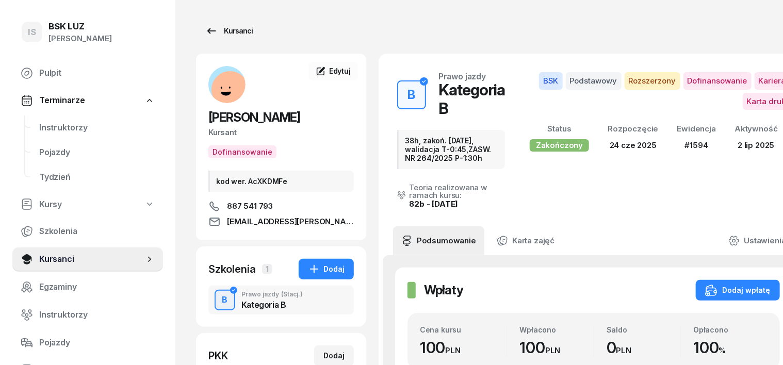
click at [221, 29] on div "Kursanci" at bounding box center [228, 31] width 47 height 12
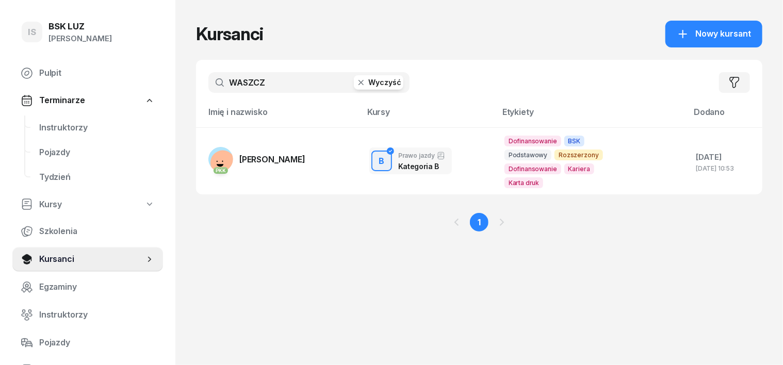
click at [356, 79] on icon "button" at bounding box center [361, 82] width 10 height 10
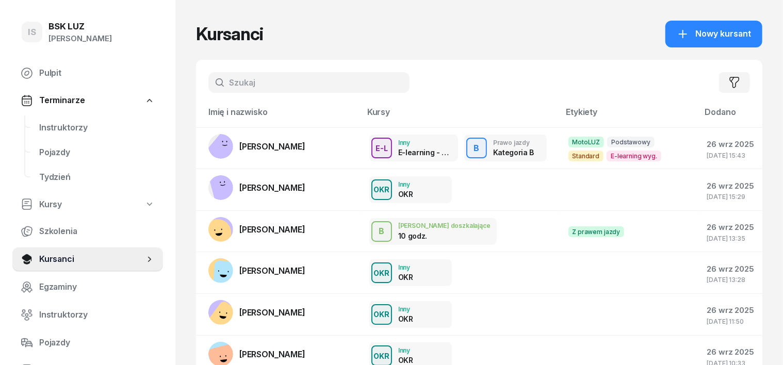
click at [212, 76] on input "text" at bounding box center [308, 82] width 201 height 21
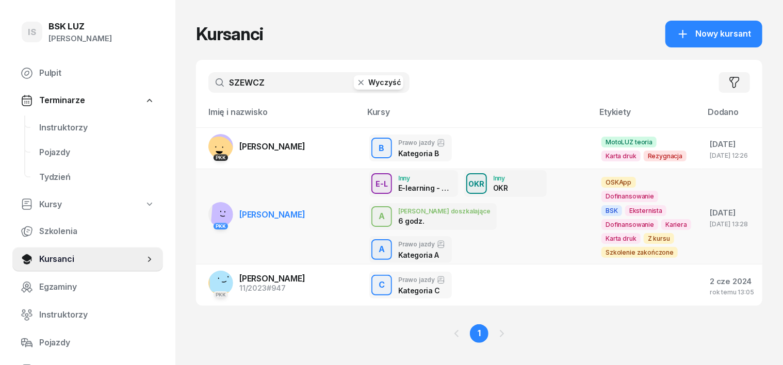
type input "SZEWCZ"
click at [211, 204] on rect at bounding box center [227, 212] width 32 height 32
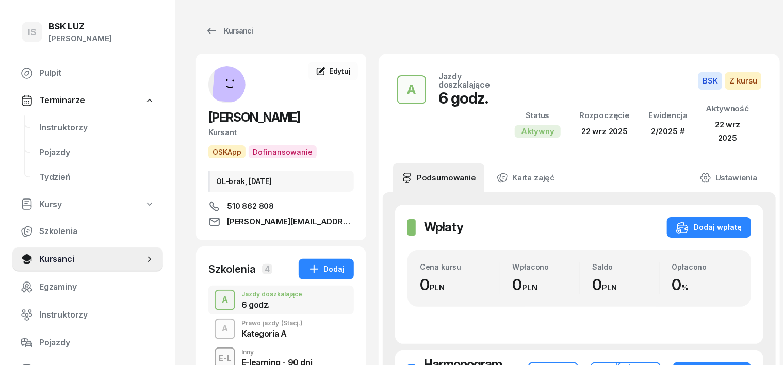
click at [218, 297] on div "A" at bounding box center [225, 300] width 14 height 18
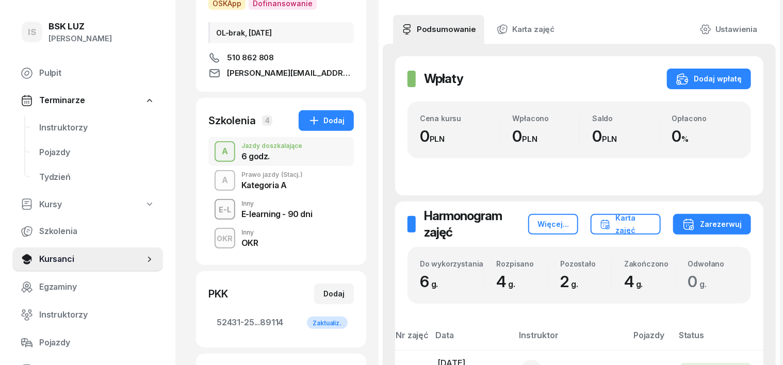
scroll to position [129, 0]
